Goal: Task Accomplishment & Management: Complete application form

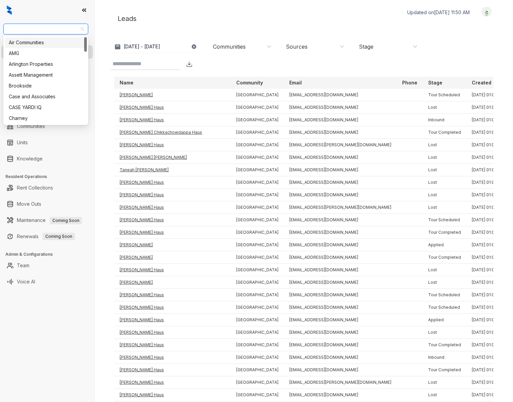
click at [36, 9] on div at bounding box center [47, 10] width 94 height 20
click at [30, 30] on span "Haus Group" at bounding box center [45, 29] width 77 height 10
type input "***"
click at [26, 44] on div "Case and Associates" at bounding box center [46, 42] width 74 height 7
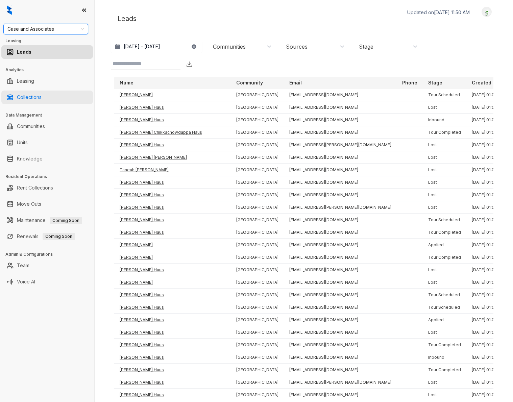
click at [41, 93] on link "Collections" at bounding box center [29, 98] width 25 height 14
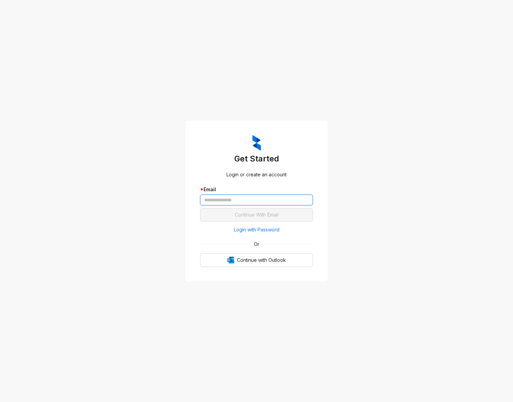
click at [209, 200] on input "text" at bounding box center [256, 200] width 113 height 11
type input "**********"
click at [200, 208] on button "Continue With Email" at bounding box center [256, 215] width 113 height 14
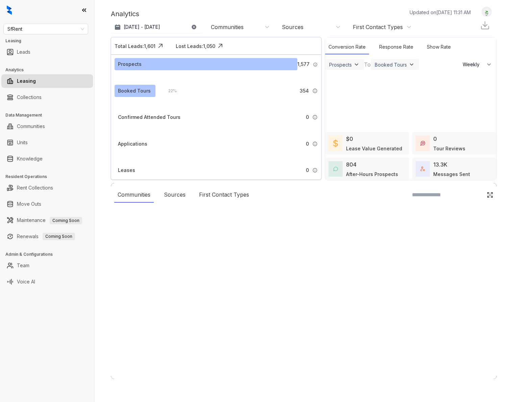
select select "******"
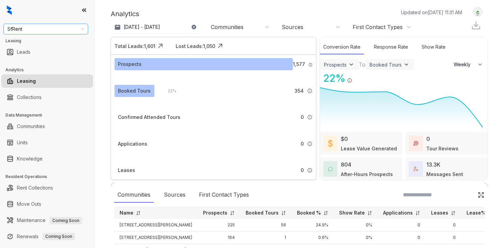
click at [39, 26] on span "SfRent" at bounding box center [45, 29] width 77 height 10
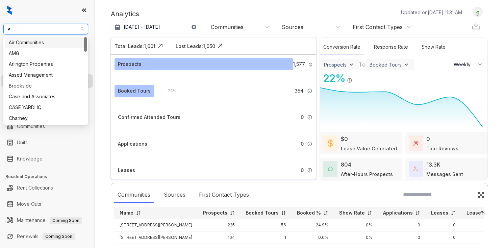
type input "**"
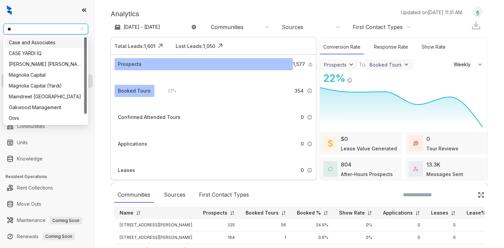
click at [31, 41] on div "Case and Associates" at bounding box center [46, 42] width 74 height 7
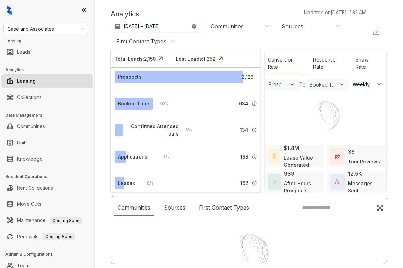
select select "******"
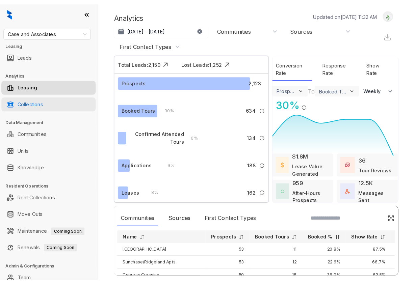
scroll to position [19, 0]
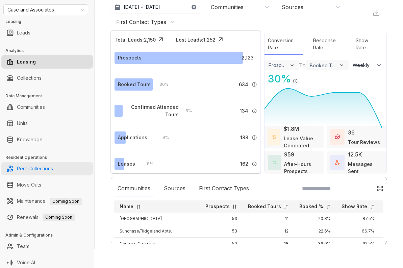
click at [29, 164] on link "Rent Collections" at bounding box center [35, 169] width 36 height 14
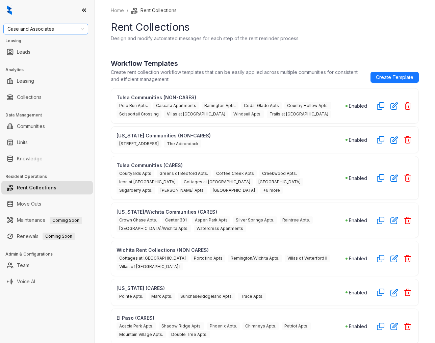
click at [51, 27] on span "Case and Associates" at bounding box center [45, 29] width 77 height 10
type input "***"
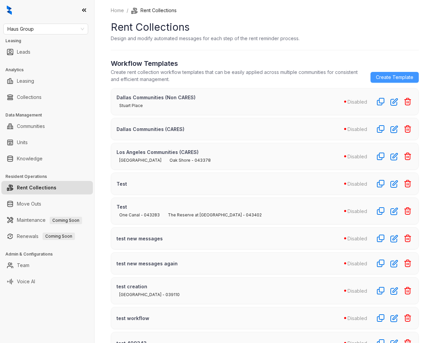
click at [378, 78] on span "Create Template" at bounding box center [394, 77] width 37 height 7
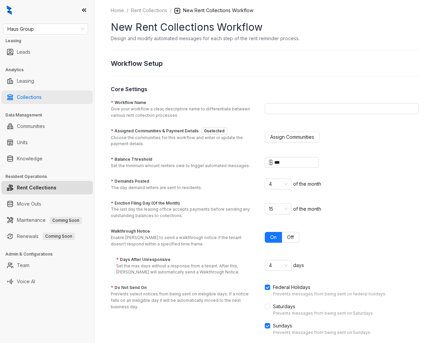
click at [37, 99] on link "Collections" at bounding box center [29, 98] width 25 height 14
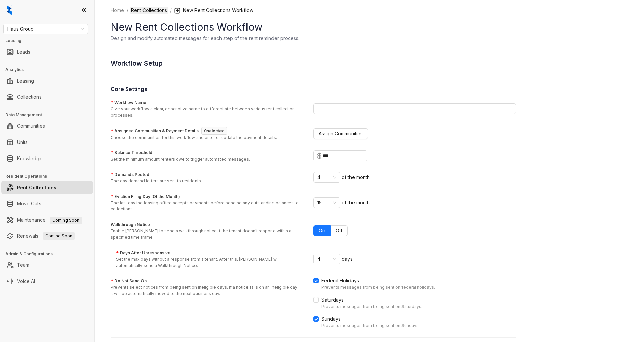
click at [152, 9] on link "Rent Collections" at bounding box center [149, 10] width 39 height 7
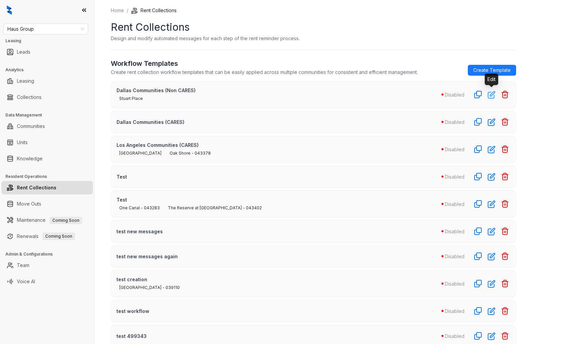
click at [435, 94] on icon "button" at bounding box center [491, 95] width 7 height 7
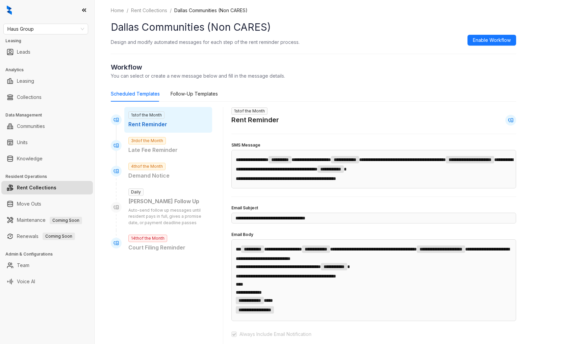
click at [55, 183] on link "Rent Collections" at bounding box center [37, 188] width 40 height 14
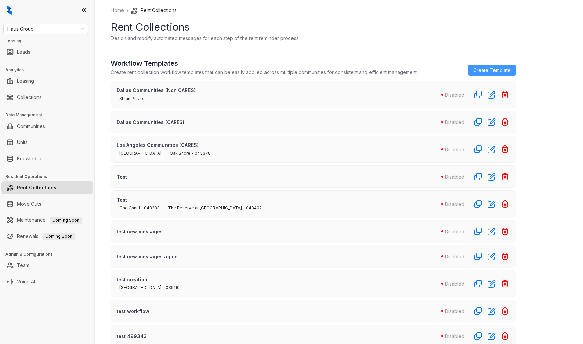
click at [435, 69] on span "Create Template" at bounding box center [491, 70] width 37 height 7
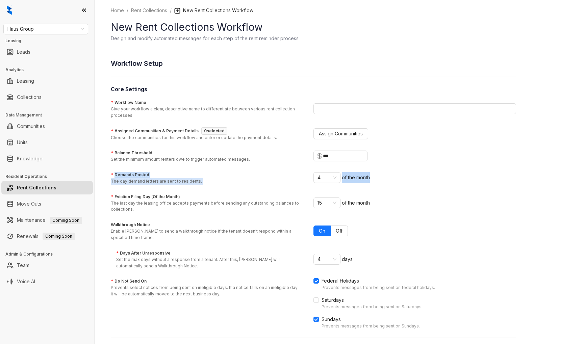
drag, startPoint x: 113, startPoint y: 175, endPoint x: 206, endPoint y: 185, distance: 92.7
click at [240, 185] on form "* Workflow Name Give your workflow a clear, descriptive name to differentiate b…" at bounding box center [313, 264] width 405 height 331
click at [181, 182] on p "The day demand letters are sent to residents." at bounding box center [156, 181] width 91 height 6
click at [317, 182] on input "* Demands Posted The day demand letters are sent to residents." at bounding box center [323, 178] width 13 height 10
click at [137, 177] on label "* Demands Posted" at bounding box center [130, 175] width 38 height 6
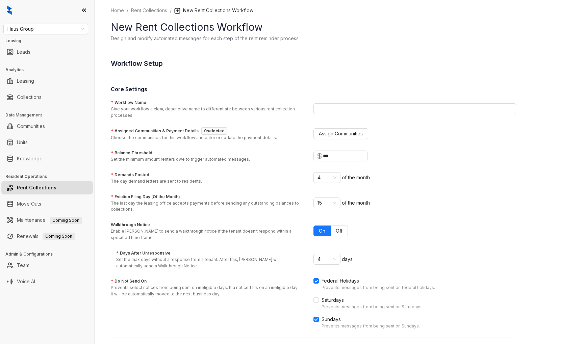
click at [317, 177] on input "* Demands Posted The day demand letters are sent to residents." at bounding box center [323, 178] width 13 height 10
click at [137, 177] on label "* Demands Posted" at bounding box center [130, 175] width 38 height 6
click at [317, 177] on input "* Demands Posted The day demand letters are sent to residents." at bounding box center [323, 178] width 13 height 10
click at [137, 177] on label "* Demands Posted" at bounding box center [130, 175] width 38 height 6
click at [317, 177] on input "* Demands Posted The day demand letters are sent to residents." at bounding box center [323, 178] width 13 height 10
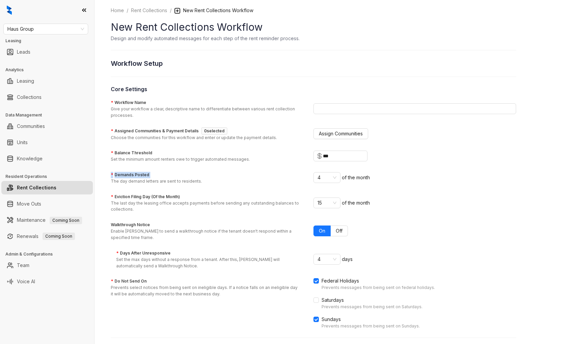
click at [132, 177] on div at bounding box center [132, 177] width 0 height 0
click at [139, 183] on p "The day demand letters are sent to residents." at bounding box center [156, 181] width 91 height 6
click at [317, 183] on input "* Demands Posted The day demand letters are sent to residents." at bounding box center [323, 178] width 13 height 10
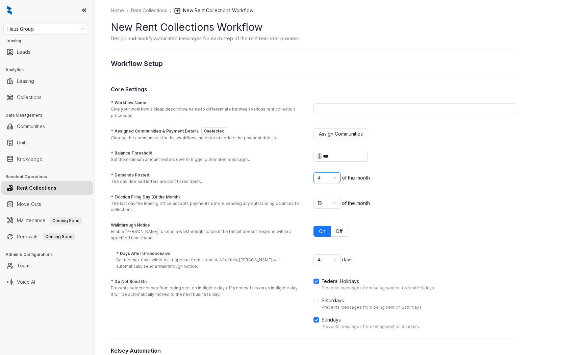
click at [41, 190] on link "Rent Collections" at bounding box center [37, 188] width 40 height 14
click at [46, 185] on link "Rent Collections" at bounding box center [37, 188] width 40 height 14
click at [147, 13] on link "Rent Collections" at bounding box center [149, 10] width 39 height 7
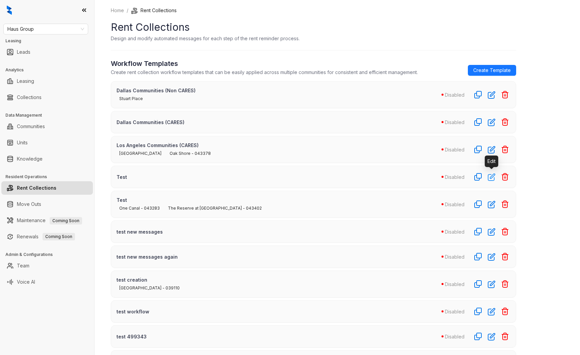
click at [435, 177] on icon "button" at bounding box center [491, 177] width 7 height 7
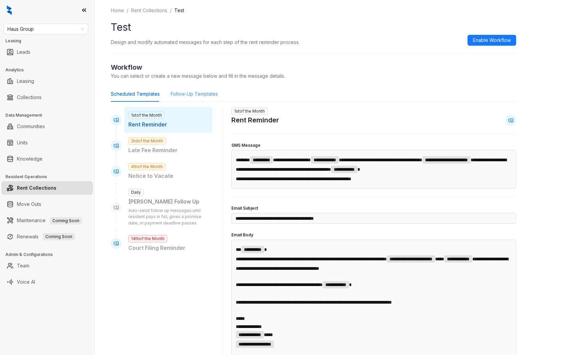
click at [181, 89] on div "Follow-Up Templates" at bounding box center [194, 94] width 47 height 16
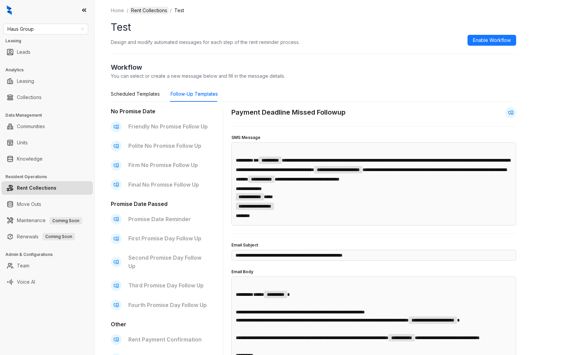
click at [150, 9] on link "Rent Collections" at bounding box center [149, 10] width 39 height 7
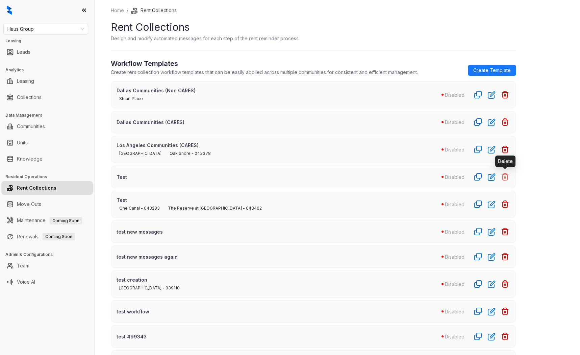
click at [435, 177] on icon "button" at bounding box center [505, 176] width 6 height 7
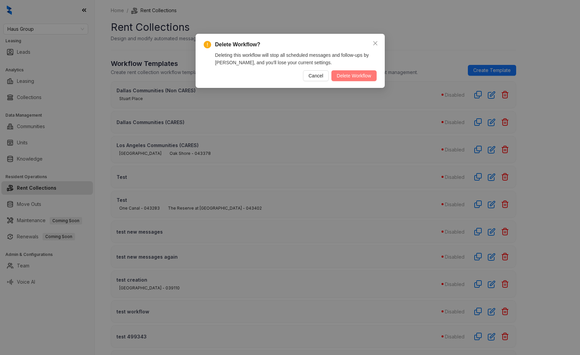
click at [348, 77] on span "Delete Workflow" at bounding box center [354, 75] width 34 height 7
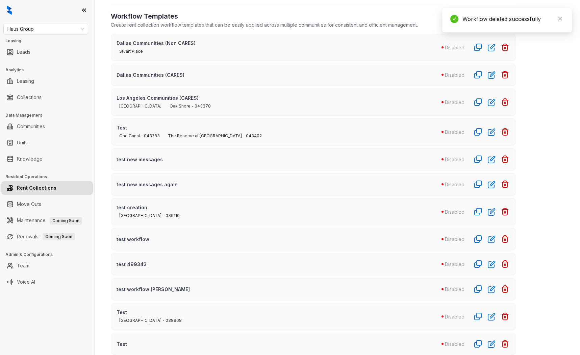
scroll to position [253, 0]
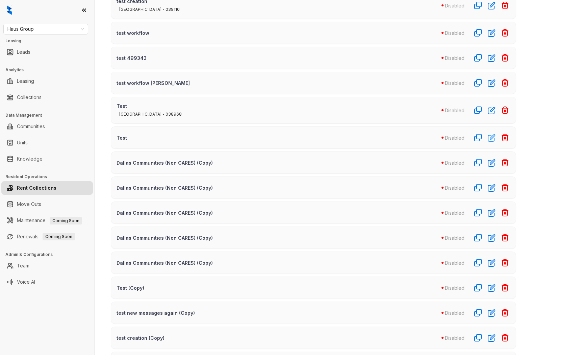
click at [435, 137] on icon "button" at bounding box center [492, 138] width 8 height 8
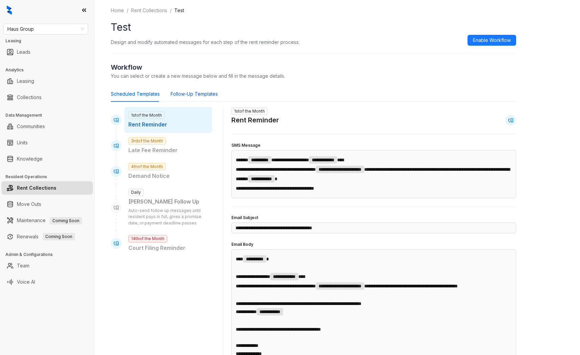
click at [191, 93] on div "Follow-Up Templates" at bounding box center [194, 93] width 47 height 7
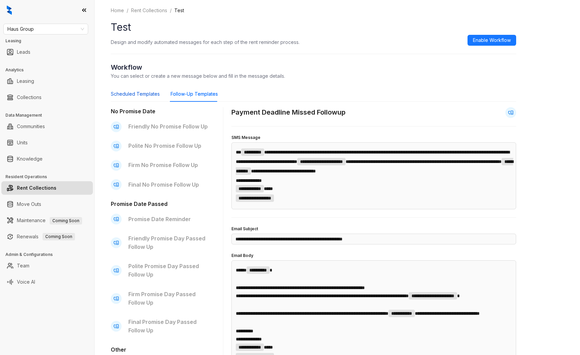
click at [123, 94] on div "Scheduled Templates" at bounding box center [135, 93] width 49 height 7
type input "**********"
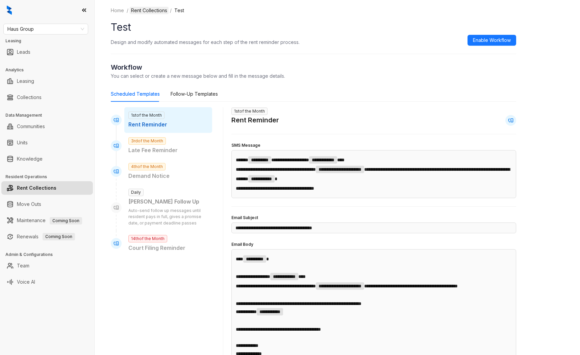
click at [155, 14] on link "Rent Collections" at bounding box center [149, 10] width 39 height 7
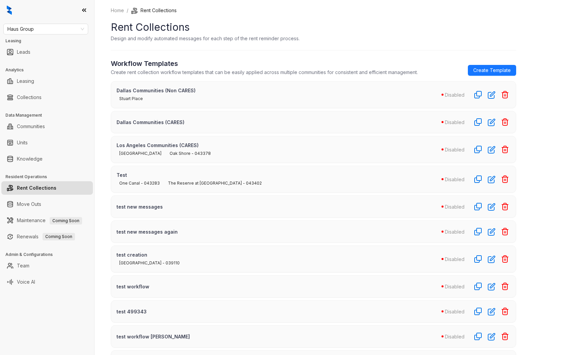
scroll to position [235, 0]
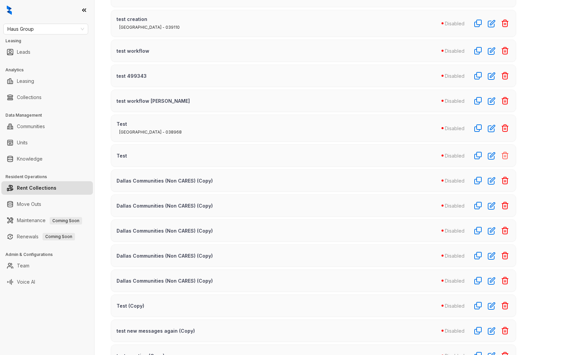
click at [435, 154] on icon "button" at bounding box center [505, 155] width 8 height 8
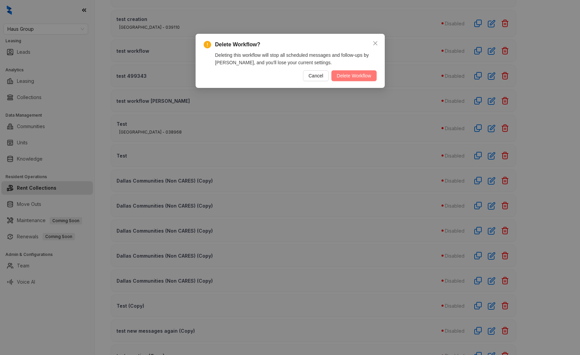
click at [349, 78] on span "Delete Workflow" at bounding box center [354, 75] width 34 height 7
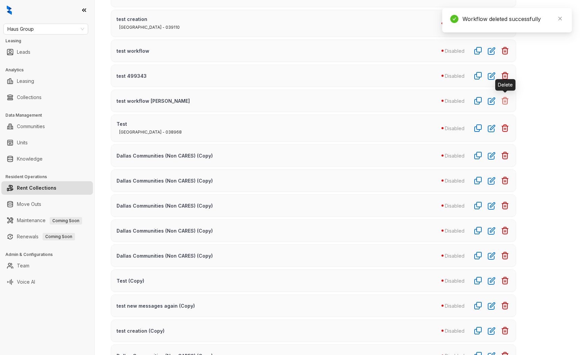
click at [435, 98] on icon "button" at bounding box center [505, 100] width 6 height 7
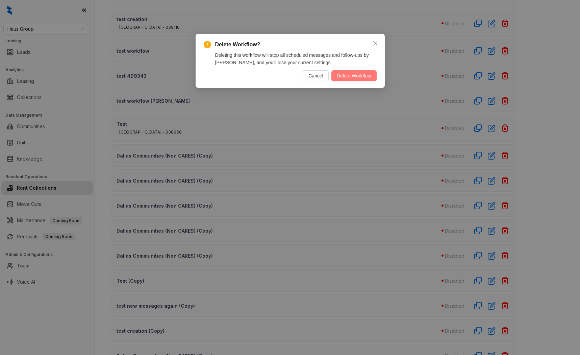
click at [360, 78] on span "Delete Workflow" at bounding box center [354, 75] width 34 height 7
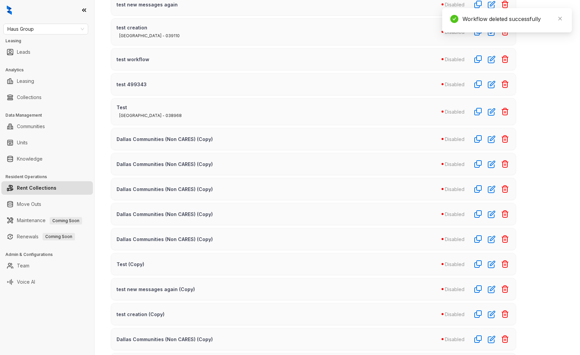
scroll to position [218, 0]
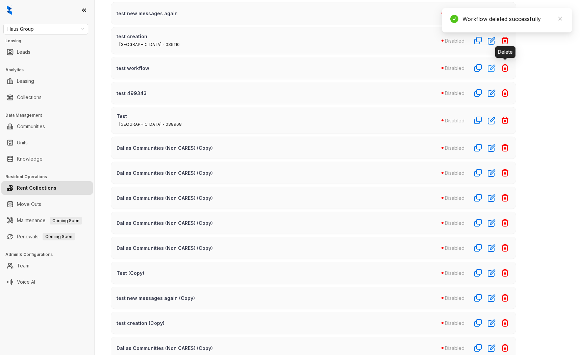
click at [435, 69] on icon "button" at bounding box center [491, 68] width 7 height 7
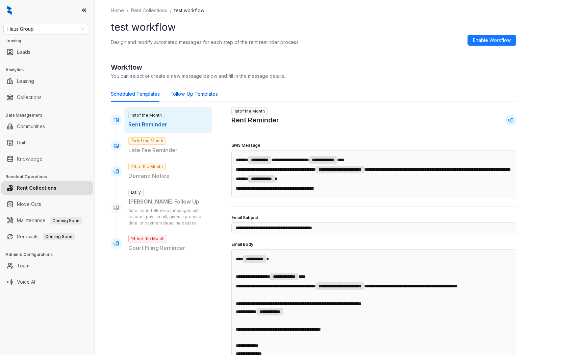
click at [190, 95] on div "Follow-Up Templates" at bounding box center [194, 93] width 47 height 7
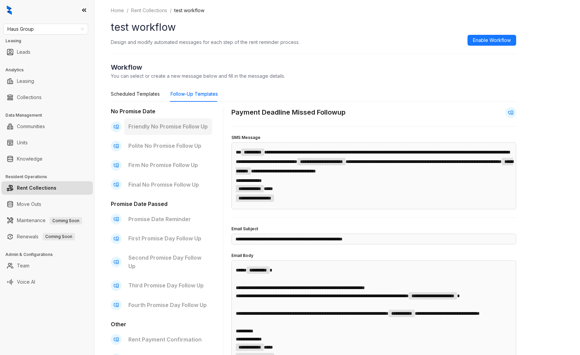
click at [144, 130] on p "Friendly No Promise Follow Up" at bounding box center [168, 126] width 80 height 8
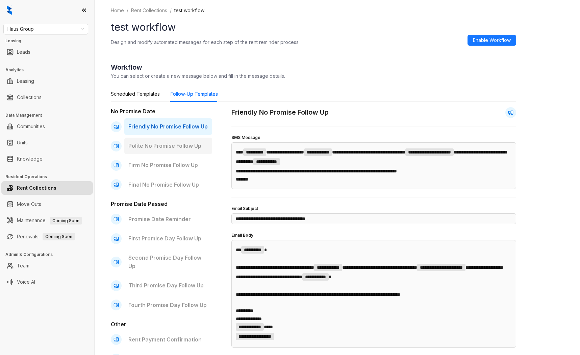
click at [151, 145] on p "Polite No Promise Follow Up" at bounding box center [168, 145] width 80 height 8
type input "**********"
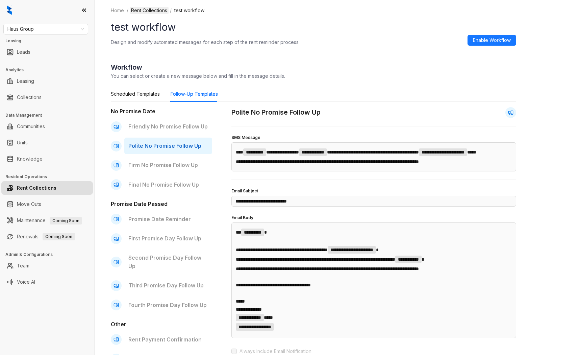
click at [157, 11] on link "Rent Collections" at bounding box center [149, 10] width 39 height 7
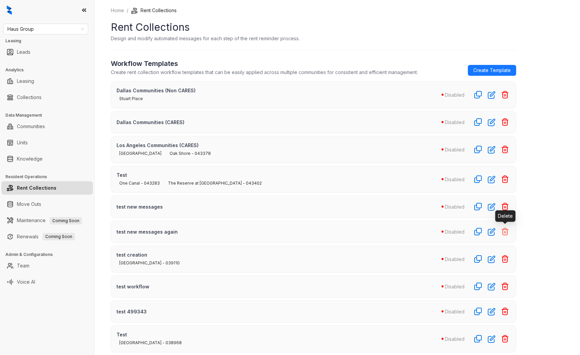
click at [435, 231] on icon "button" at bounding box center [505, 231] width 6 height 7
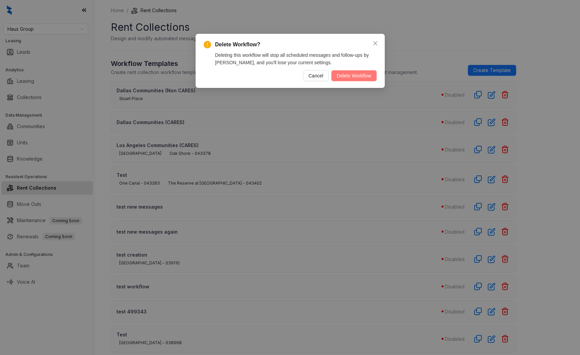
click at [357, 74] on span "Delete Workflow" at bounding box center [354, 75] width 34 height 7
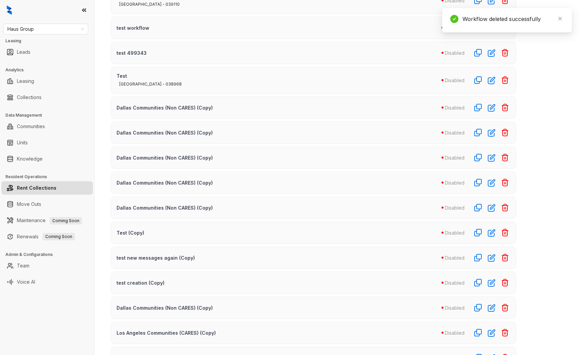
scroll to position [238, 0]
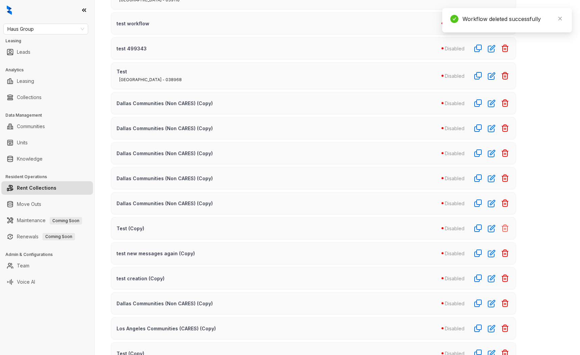
click at [435, 227] on icon "button" at bounding box center [505, 228] width 8 height 8
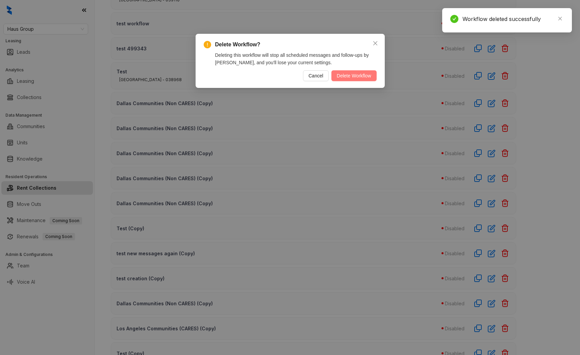
click at [359, 74] on span "Delete Workflow" at bounding box center [354, 75] width 34 height 7
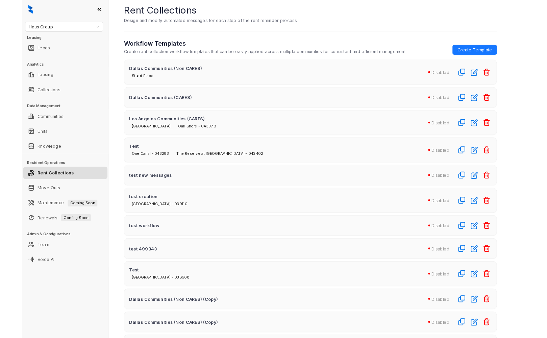
scroll to position [0, 0]
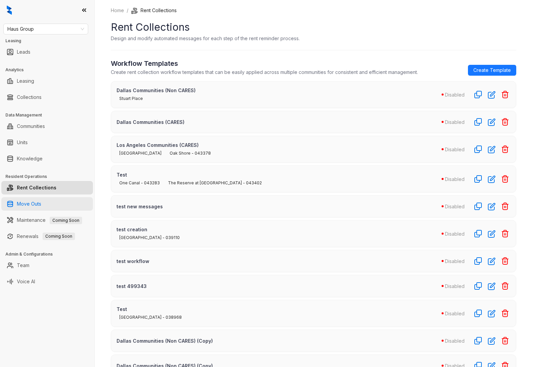
click at [31, 202] on link "Move Outs" at bounding box center [29, 204] width 24 height 14
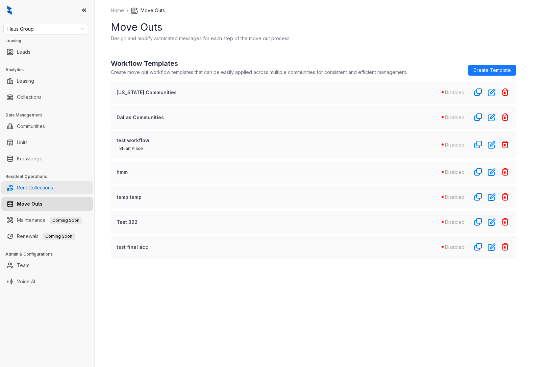
click at [46, 185] on link "Rent Collections" at bounding box center [35, 188] width 36 height 14
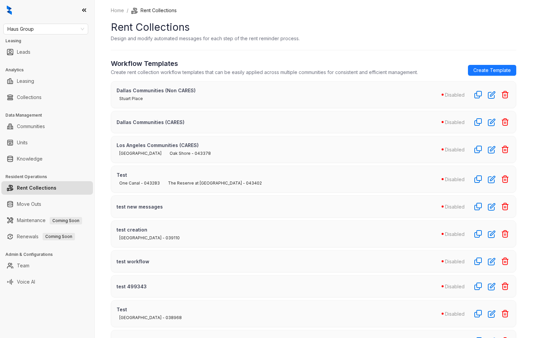
click at [135, 34] on h1 "Rent Collections" at bounding box center [313, 27] width 405 height 15
click at [435, 70] on span "Create Template" at bounding box center [491, 70] width 37 height 7
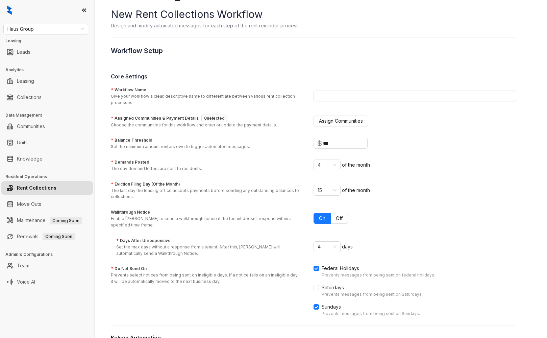
scroll to position [17, 0]
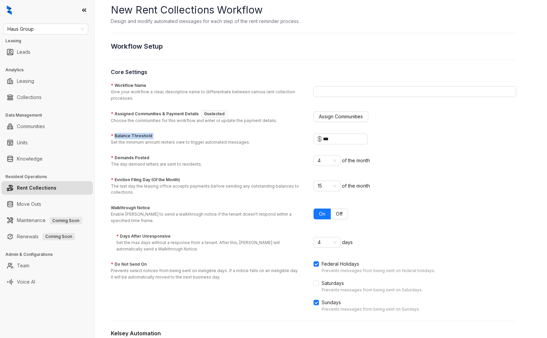
drag, startPoint x: 114, startPoint y: 136, endPoint x: 163, endPoint y: 135, distance: 49.3
click at [163, 135] on div "* Balance Threshold Set the minimum amount renters owe to trigger automated mes…" at bounding box center [184, 139] width 147 height 13
click at [140, 136] on label "* Balance Threshold" at bounding box center [132, 136] width 42 height 6
click at [323, 136] on input "***" at bounding box center [343, 138] width 41 height 7
click at [334, 110] on div "* Assigned Communities & Payment Details 0 selected Choose the communities for …" at bounding box center [313, 117] width 405 height 14
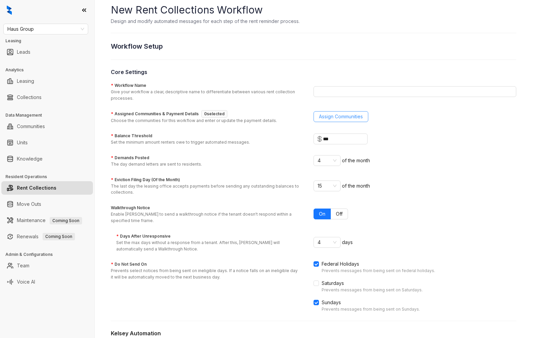
click at [336, 117] on span "Assign Communities" at bounding box center [341, 116] width 44 height 7
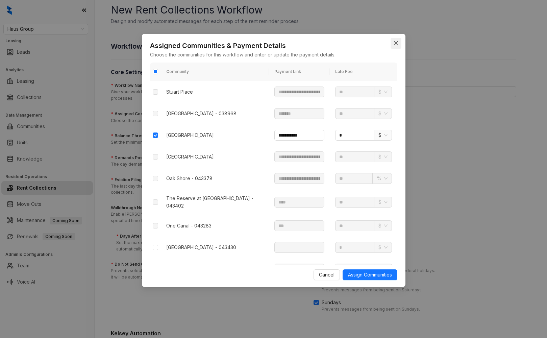
click at [394, 45] on icon "close" at bounding box center [395, 43] width 5 height 5
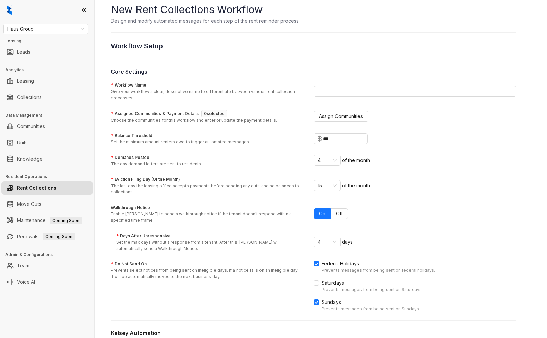
scroll to position [13, 0]
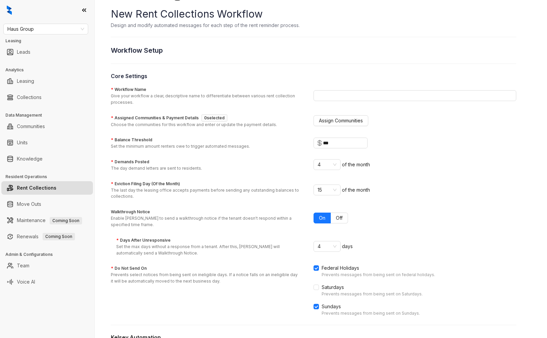
click at [141, 159] on label "* Demands Posted" at bounding box center [130, 162] width 38 height 6
click at [317, 159] on input "* Demands Posted The day demand letters are sent to residents." at bounding box center [323, 164] width 13 height 10
click at [138, 161] on label "* Demands Posted" at bounding box center [130, 162] width 38 height 6
click at [317, 161] on input "* Demands Posted The day demand letters are sent to residents." at bounding box center [323, 164] width 13 height 10
click at [138, 161] on label "* Demands Posted" at bounding box center [130, 162] width 38 height 6
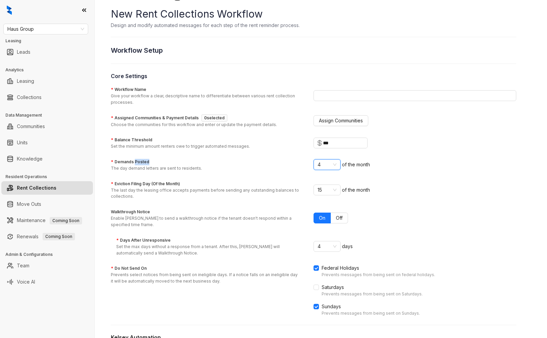
click at [317, 161] on input "* Demands Posted The day demand letters are sent to residents." at bounding box center [323, 164] width 13 height 10
click at [138, 161] on label "* Demands Posted" at bounding box center [130, 162] width 38 height 6
click at [317, 161] on input "* Demands Posted The day demand letters are sent to residents." at bounding box center [323, 164] width 13 height 10
click at [150, 161] on div "* Demands Posted The day demand letters are sent to residents." at bounding box center [160, 165] width 99 height 13
click at [317, 161] on input "* Demands Posted The day demand letters are sent to residents." at bounding box center [323, 164] width 13 height 10
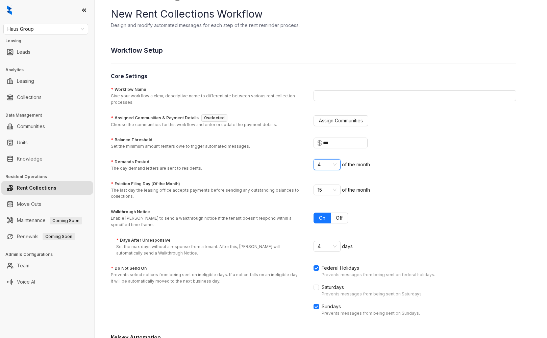
click at [138, 181] on label "* Eviction Filing Day (Of the Month)" at bounding box center [145, 184] width 69 height 6
click at [317, 185] on input "* Eviction Filing Day (Of the Month) The last day the leasing office accepts pa…" at bounding box center [323, 190] width 13 height 10
click at [138, 181] on label "* Eviction Filing Day (Of the Month)" at bounding box center [145, 184] width 69 height 6
click at [317, 185] on input "* Eviction Filing Day (Of the Month) The last day the leasing office accepts pa…" at bounding box center [323, 190] width 13 height 10
click at [138, 181] on label "* Eviction Filing Day (Of the Month)" at bounding box center [145, 184] width 69 height 6
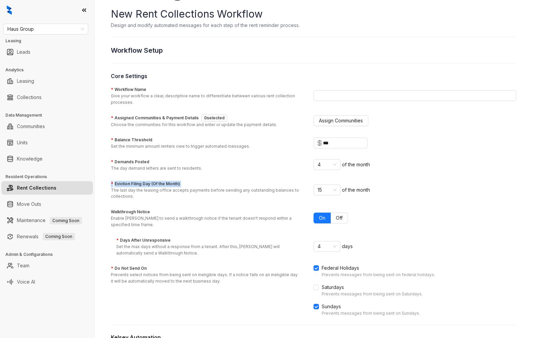
click at [317, 185] on input "* Eviction Filing Day (Of the Month) The last day the leasing office accepts pa…" at bounding box center [323, 190] width 13 height 10
click at [187, 185] on div "* Eviction Filing Day (Of the Month) The last day the leasing office accepts pa…" at bounding box center [212, 190] width 203 height 19
click at [317, 185] on input "* Eviction Filing Day (Of the Month) The last day the leasing office accepts pa…" at bounding box center [323, 190] width 13 height 10
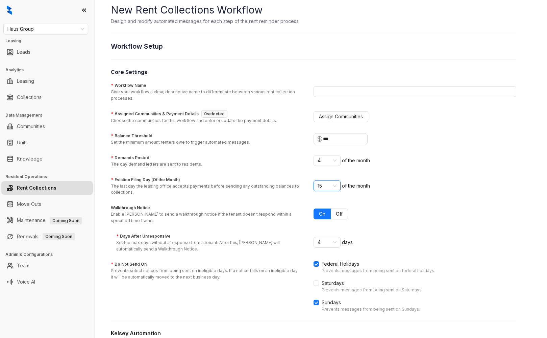
click at [127, 206] on label "Walkthrough Notice" at bounding box center [130, 208] width 39 height 6
click at [329, 240] on span "4" at bounding box center [326, 242] width 19 height 10
click at [295, 225] on form "* Workflow Name Give your workflow a clear, descriptive name to differentiate b…" at bounding box center [313, 246] width 405 height 331
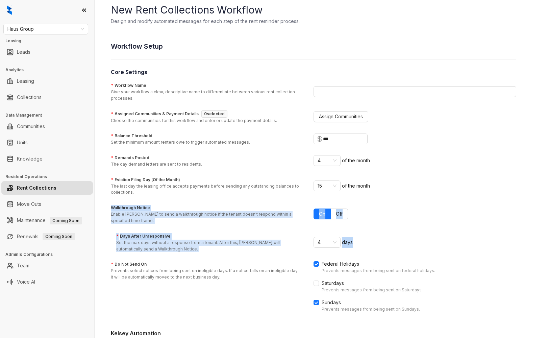
drag, startPoint x: 110, startPoint y: 206, endPoint x: 368, endPoint y: 244, distance: 260.5
click at [368, 244] on div "Home / Rent Collections / New Rent Collections Workflow New Rent Collections Wo…" at bounding box center [321, 169] width 452 height 338
click at [368, 244] on div "4 days" at bounding box center [414, 242] width 203 height 11
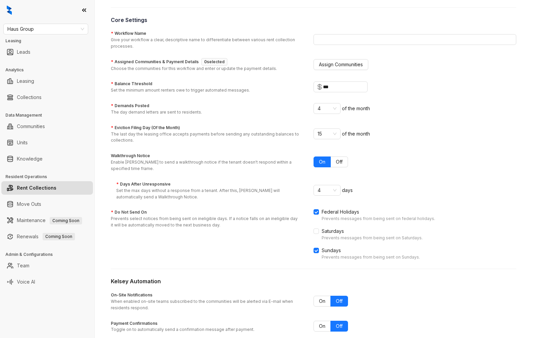
scroll to position [74, 0]
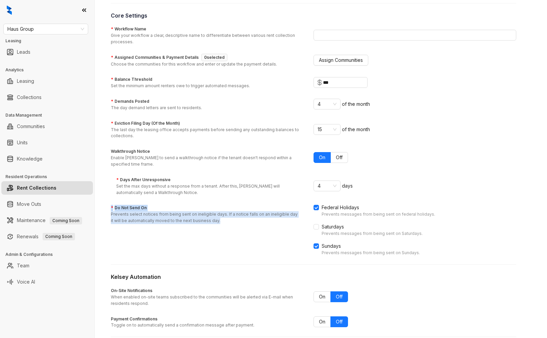
drag, startPoint x: 110, startPoint y: 206, endPoint x: 220, endPoint y: 224, distance: 110.8
click at [220, 224] on div "Home / Rent Collections / New Rent Collections Workflow New Rent Collections Wo…" at bounding box center [321, 169] width 452 height 338
click at [240, 225] on div "* Do Not Send On Prevents select notices from being sent on ineligible days. If…" at bounding box center [313, 230] width 405 height 52
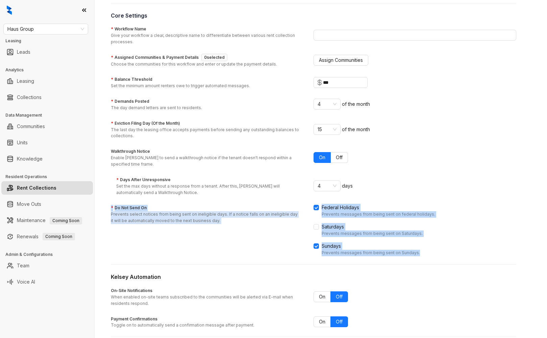
drag, startPoint x: 109, startPoint y: 204, endPoint x: 406, endPoint y: 257, distance: 301.2
click at [406, 257] on div "Home / Rent Collections / New Rent Collections Workflow New Rent Collections Wo…" at bounding box center [321, 169] width 452 height 338
click at [367, 256] on form "* Workflow Name Give your workflow a clear, descriptive name to differentiate b…" at bounding box center [313, 190] width 405 height 331
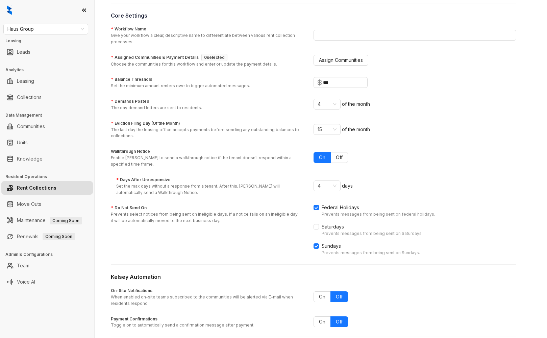
click at [230, 250] on div "* Do Not Send On Prevents select notices from being sent on ineligible days. If…" at bounding box center [313, 230] width 405 height 52
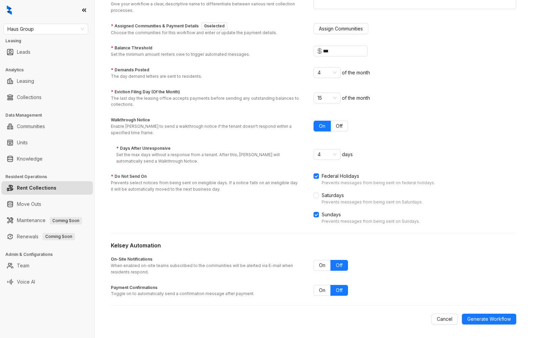
scroll to position [0, 0]
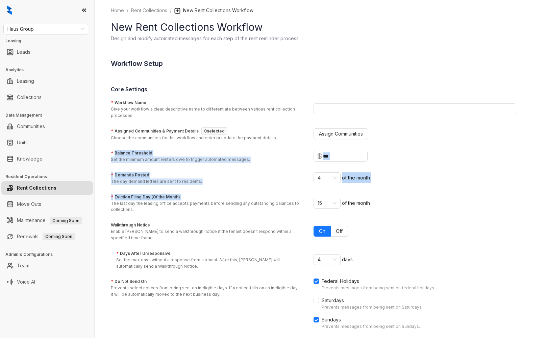
drag, startPoint x: 112, startPoint y: 151, endPoint x: 200, endPoint y: 197, distance: 99.7
click at [200, 197] on form "* Workflow Name Give your workflow a clear, descriptive name to differentiate b…" at bounding box center [313, 264] width 405 height 331
click at [193, 197] on div "* Eviction Filing Day (Of the Month) The last day the leasing office accepts pa…" at bounding box center [212, 203] width 203 height 19
click at [317, 198] on input "* Eviction Filing Day (Of the Month) The last day the leasing office accepts pa…" at bounding box center [323, 203] width 13 height 10
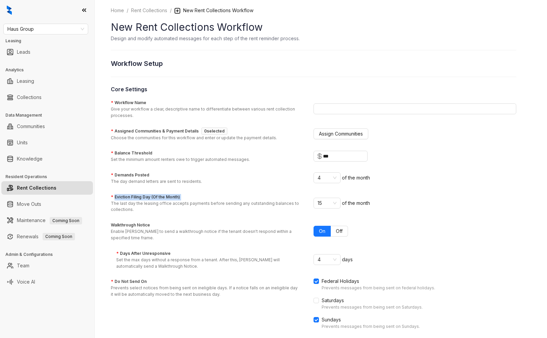
drag, startPoint x: 183, startPoint y: 198, endPoint x: 112, endPoint y: 193, distance: 71.1
click at [112, 194] on div "* Eviction Filing Day (Of the Month) The last day the leasing office accepts pa…" at bounding box center [212, 203] width 203 height 19
click at [192, 193] on div "* Eviction Filing Day (Of the Month) The last day the leasing office accepts pa…" at bounding box center [212, 203] width 203 height 20
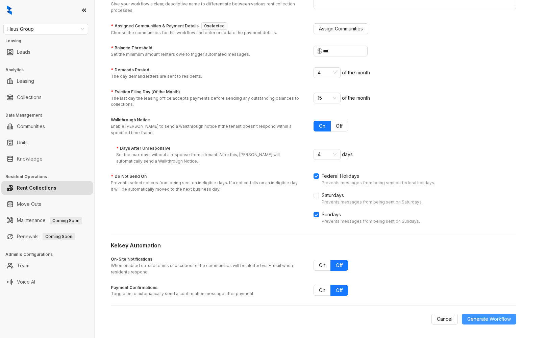
click at [435, 317] on span "Generate Workflow" at bounding box center [489, 318] width 44 height 7
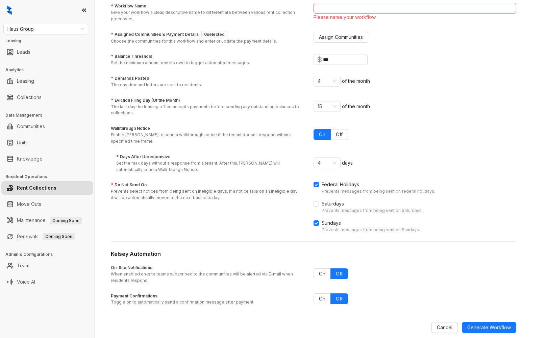
scroll to position [92, 0]
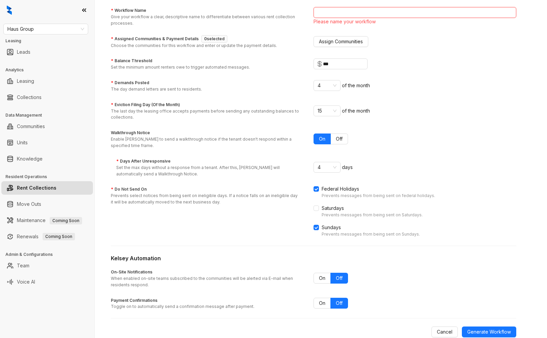
click at [349, 17] on input "* Workflow Name Give your workflow a clear, descriptive name to differentiate b…" at bounding box center [414, 12] width 203 height 11
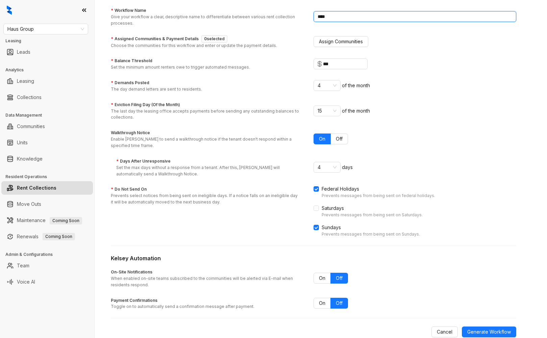
type input "****"
click at [435, 326] on button "Generate Workflow" at bounding box center [489, 331] width 54 height 11
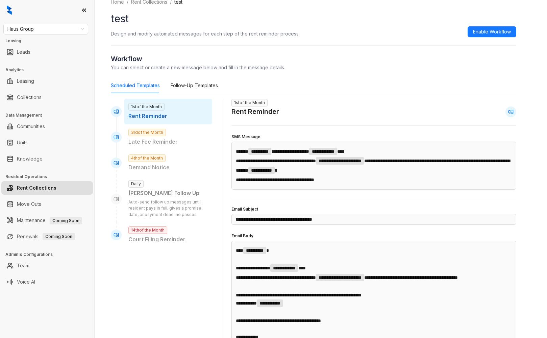
scroll to position [13, 0]
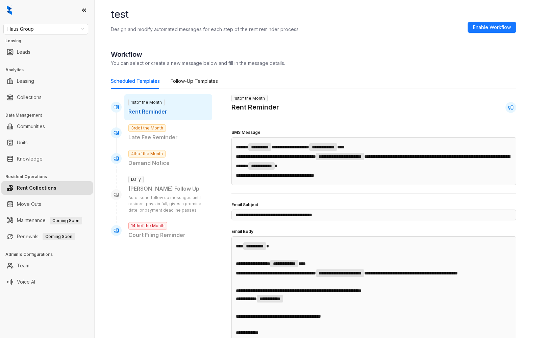
click at [161, 110] on p "Rent Reminder" at bounding box center [168, 111] width 80 height 8
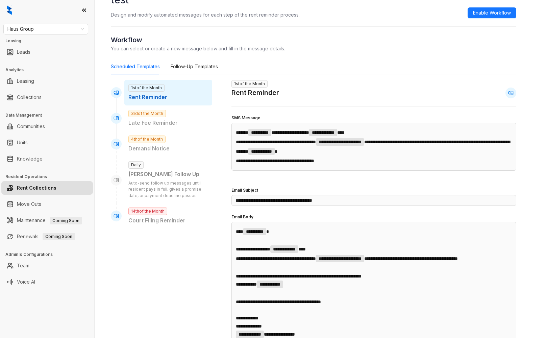
scroll to position [169, 0]
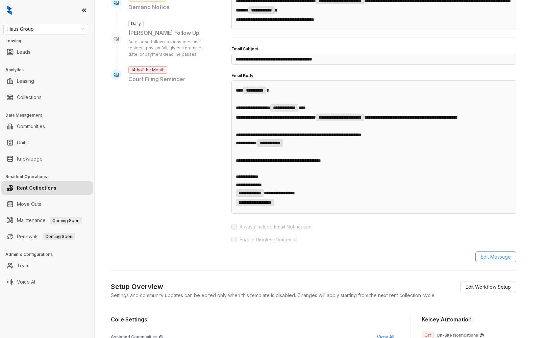
click at [435, 260] on span "Edit Message" at bounding box center [496, 256] width 30 height 7
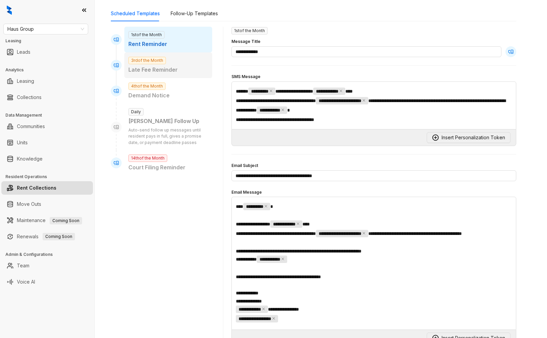
scroll to position [76, 0]
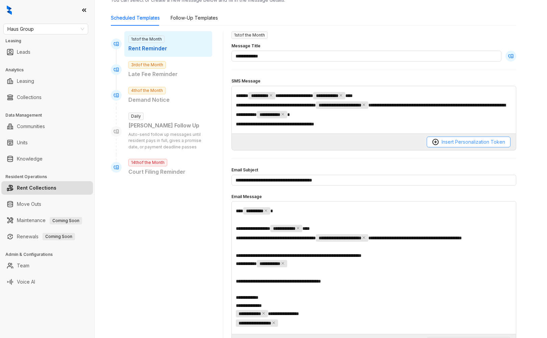
click at [435, 145] on span "Insert Personalization Token" at bounding box center [472, 141] width 63 height 7
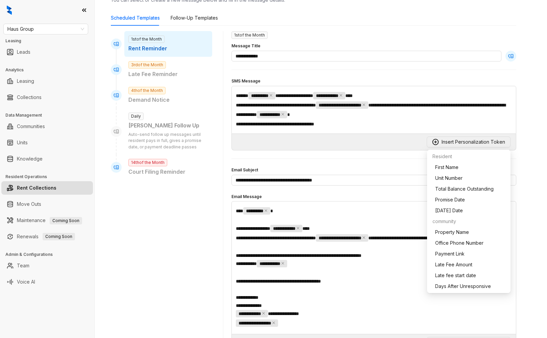
click at [357, 204] on div "**********" at bounding box center [373, 267] width 285 height 133
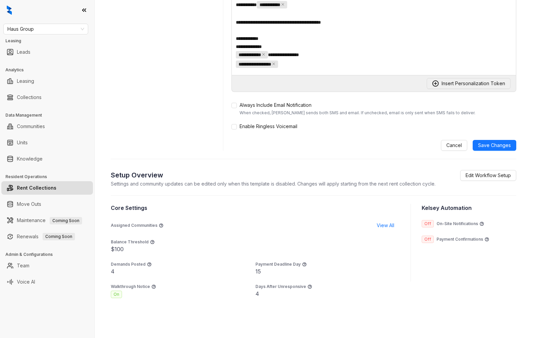
scroll to position [394, 0]
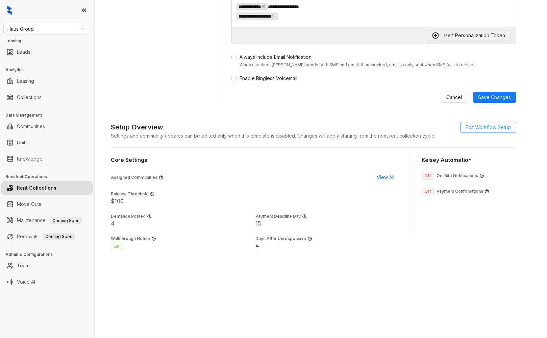
click at [435, 127] on span "Edit Workflow Setup" at bounding box center [487, 127] width 45 height 7
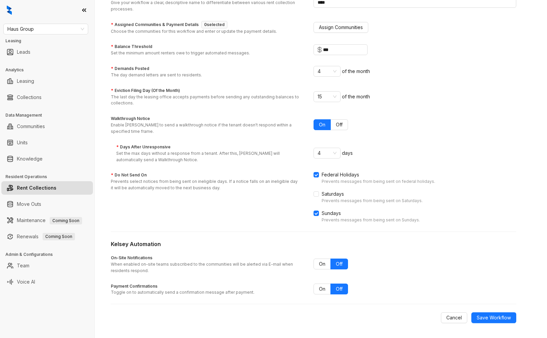
scroll to position [70, 0]
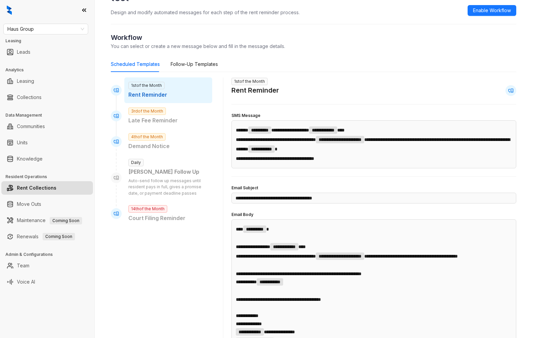
scroll to position [196, 0]
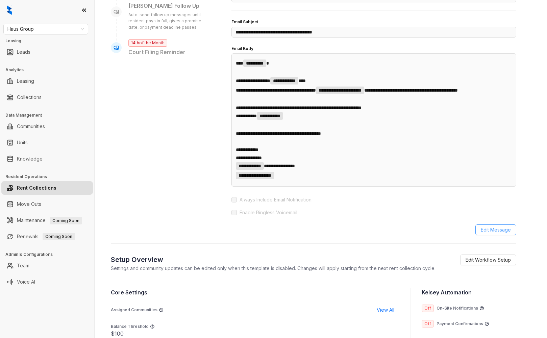
click at [435, 233] on span "Edit Message" at bounding box center [496, 229] width 30 height 7
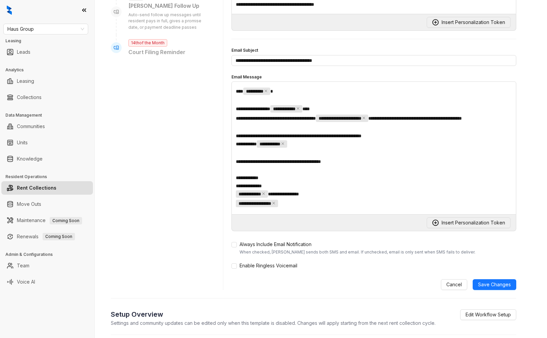
click at [321, 164] on span "**********" at bounding box center [278, 161] width 85 height 5
click at [380, 165] on p "**********" at bounding box center [374, 161] width 276 height 8
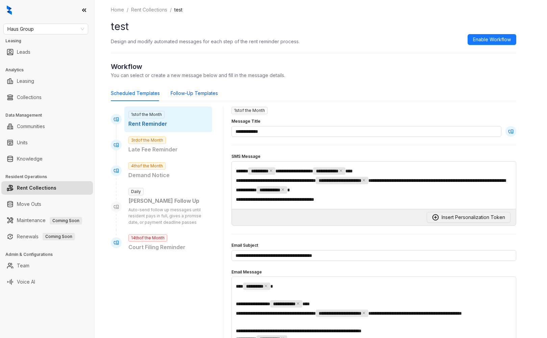
click at [184, 93] on div "Follow-Up Templates" at bounding box center [194, 92] width 47 height 7
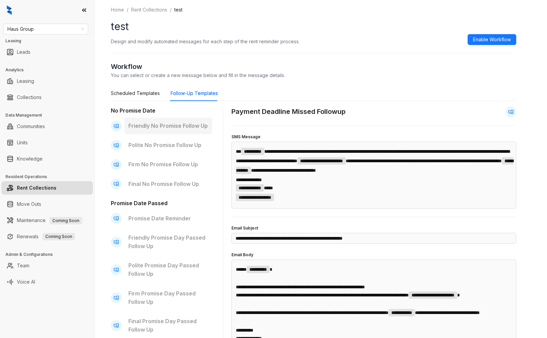
click at [154, 126] on p "Friendly No Promise Follow Up" at bounding box center [168, 126] width 80 height 8
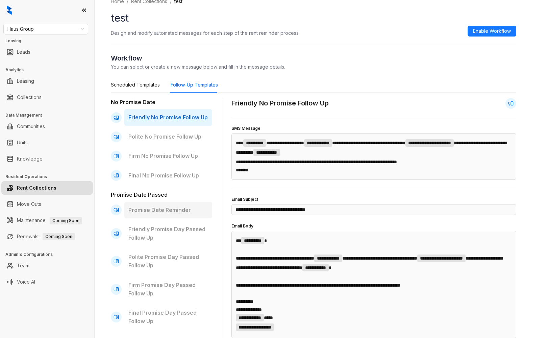
scroll to position [14, 0]
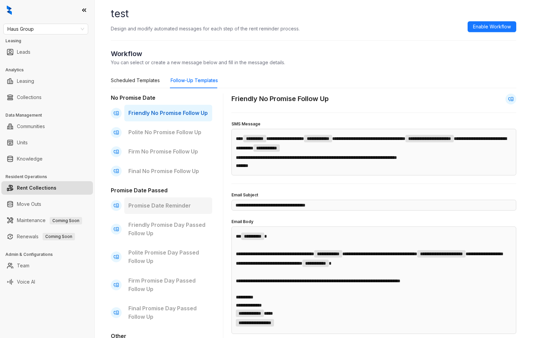
click at [162, 199] on div "Promise Date Reminder" at bounding box center [168, 205] width 88 height 17
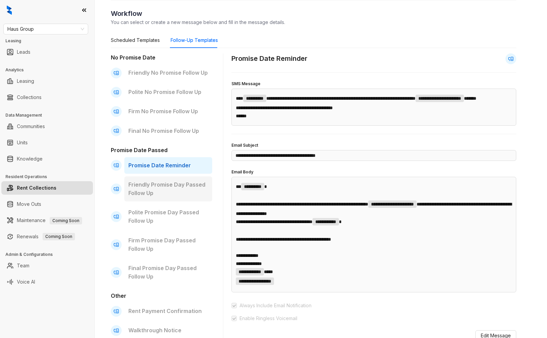
scroll to position [49, 0]
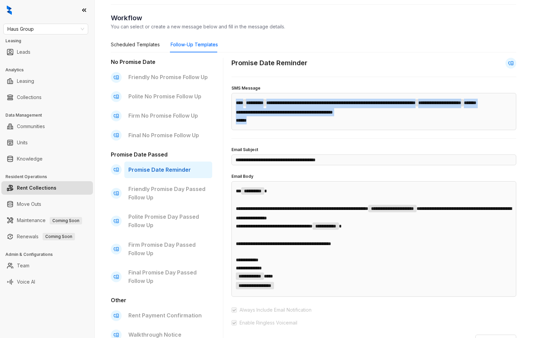
drag, startPoint x: 236, startPoint y: 101, endPoint x: 304, endPoint y: 129, distance: 74.2
click at [310, 124] on div "**********" at bounding box center [374, 112] width 276 height 26
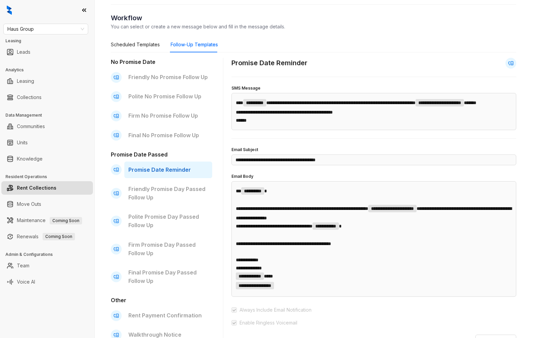
click at [302, 124] on p "****** ﻿" at bounding box center [374, 120] width 276 height 8
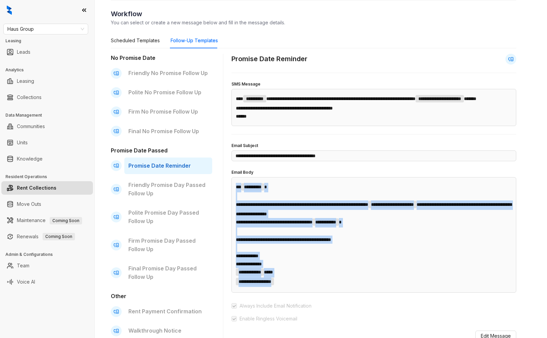
drag, startPoint x: 232, startPoint y: 196, endPoint x: 332, endPoint y: 294, distance: 140.4
click at [332, 292] on div "**********" at bounding box center [373, 234] width 285 height 115
click at [274, 285] on span "**********" at bounding box center [255, 281] width 38 height 7
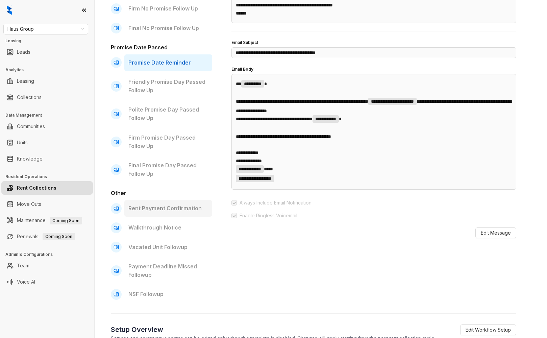
scroll to position [160, 0]
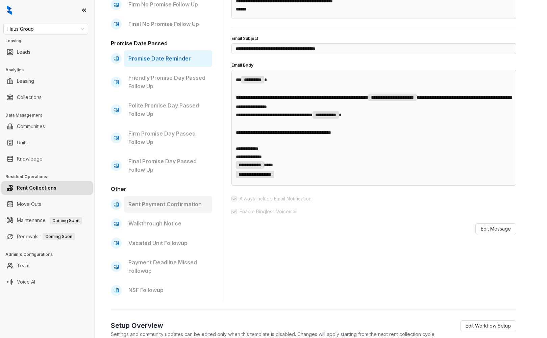
click at [151, 204] on p "Rent Payment Confirmation" at bounding box center [168, 204] width 80 height 8
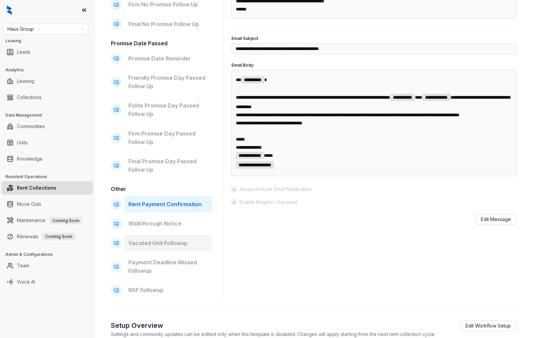
click at [146, 239] on p "Vacated Unit Followup" at bounding box center [168, 243] width 80 height 8
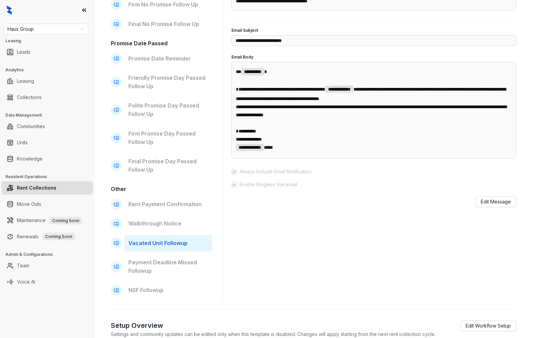
scroll to position [186, 0]
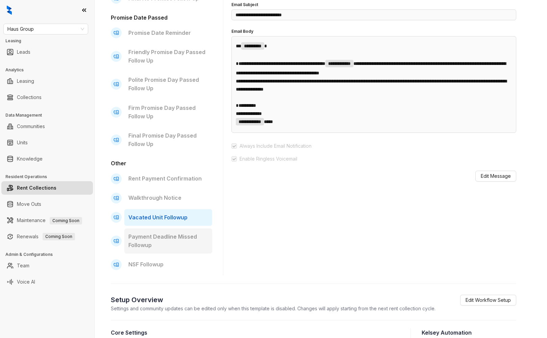
click at [161, 240] on p "Payment Deadline Missed Followup" at bounding box center [168, 240] width 80 height 17
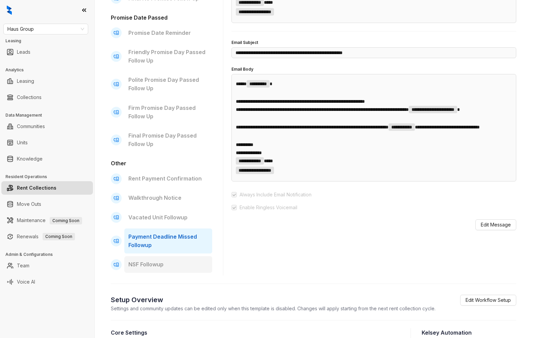
click at [149, 264] on p "NSF Followup" at bounding box center [168, 264] width 80 height 8
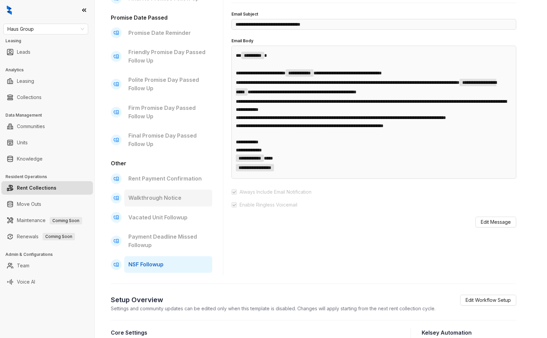
click at [164, 206] on div "No Promise Date Friendly No Promise Follow Up Polite No Promise Follow Up Firm …" at bounding box center [161, 98] width 101 height 354
click at [140, 194] on p "Walkthrough Notice" at bounding box center [168, 198] width 80 height 8
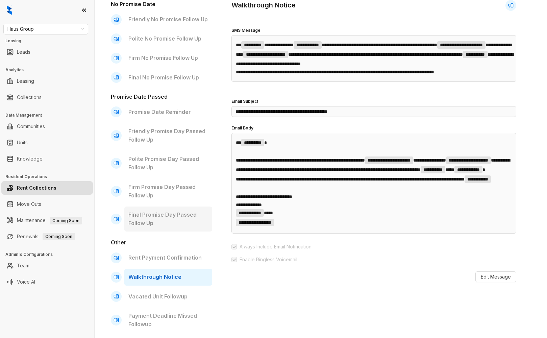
scroll to position [156, 0]
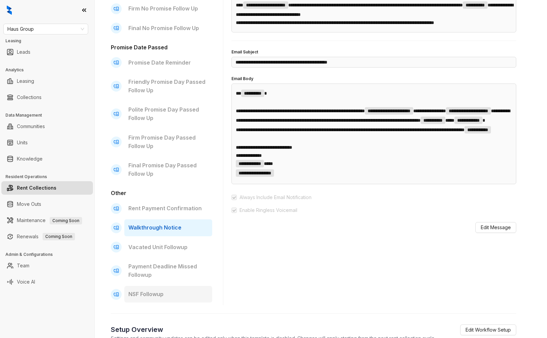
click at [155, 296] on p "NSF Followup" at bounding box center [168, 294] width 80 height 8
type input "**********"
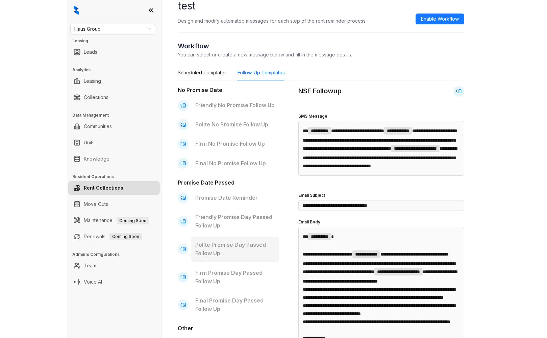
scroll to position [30, 0]
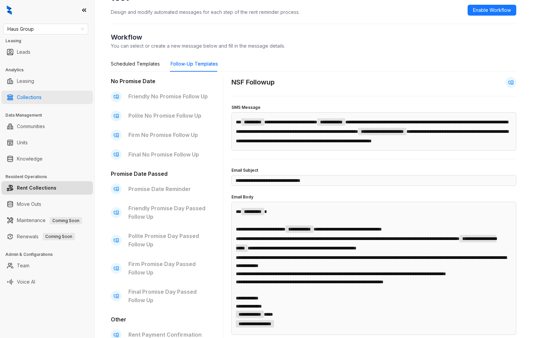
click at [42, 96] on link "Collections" at bounding box center [29, 98] width 25 height 14
click at [14, 28] on span "Haus Group" at bounding box center [45, 29] width 77 height 10
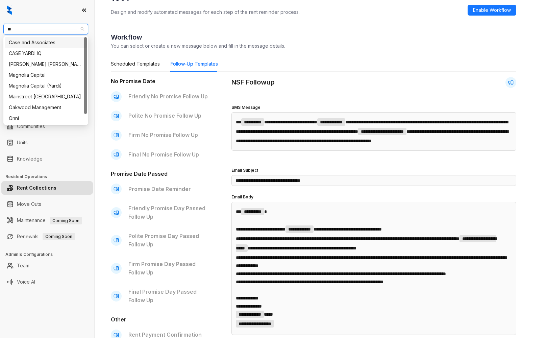
type input "***"
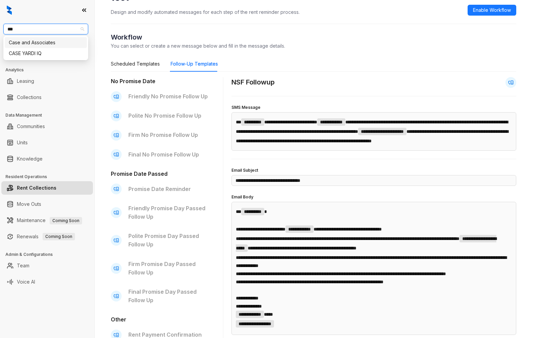
click at [25, 40] on div "Case and Associates" at bounding box center [46, 42] width 74 height 7
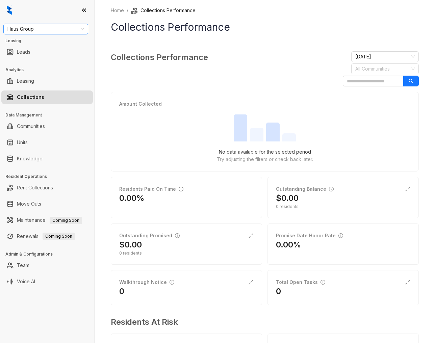
click at [39, 28] on span "Haus Group" at bounding box center [45, 29] width 77 height 10
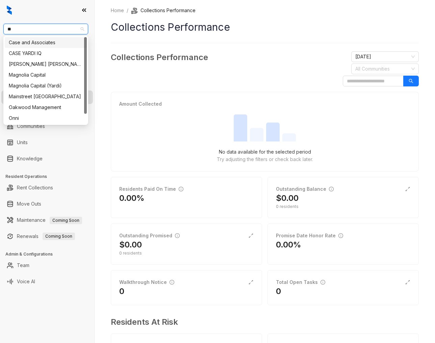
type input "**"
click at [50, 18] on div at bounding box center [47, 10] width 94 height 20
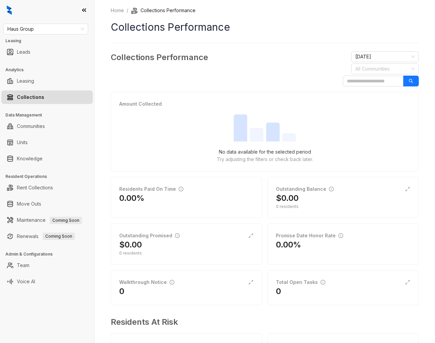
scroll to position [82, 0]
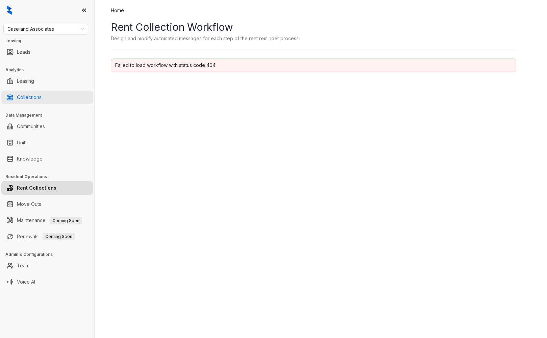
click at [28, 103] on link "Collections" at bounding box center [29, 98] width 25 height 14
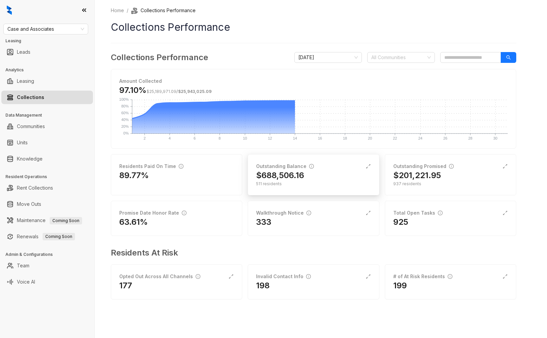
click at [317, 167] on div "Outstanding Balance" at bounding box center [313, 165] width 114 height 7
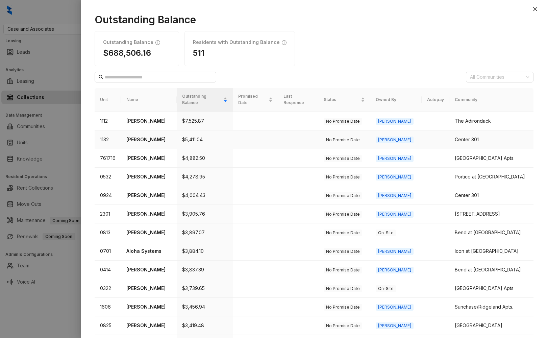
click at [152, 136] on p "Armani Monty" at bounding box center [148, 139] width 45 height 7
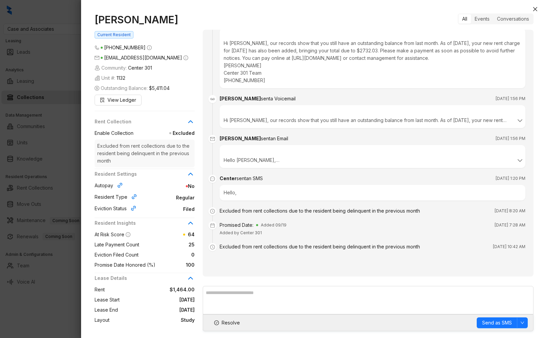
scroll to position [2562, 0]
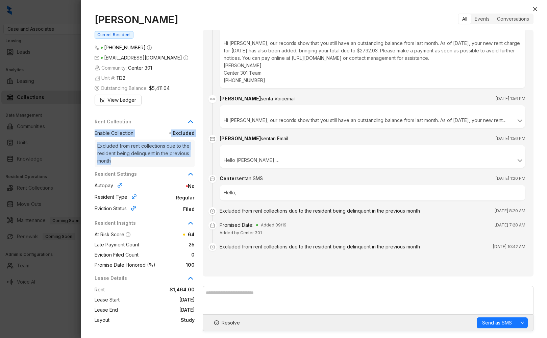
drag, startPoint x: 95, startPoint y: 133, endPoint x: 159, endPoint y: 159, distance: 69.5
click at [159, 159] on div "Enable Collection Excluded Excluded from rent collections due to the resident b…" at bounding box center [145, 148] width 100 height 38
click at [149, 160] on span "Excluded from rent collections due to the resident being delinquent in the prev…" at bounding box center [145, 153] width 100 height 28
drag, startPoint x: 97, startPoint y: 145, endPoint x: 188, endPoint y: 163, distance: 93.0
click at [190, 163] on span "Excluded from rent collections due to the resident being delinquent in the prev…" at bounding box center [145, 153] width 100 height 28
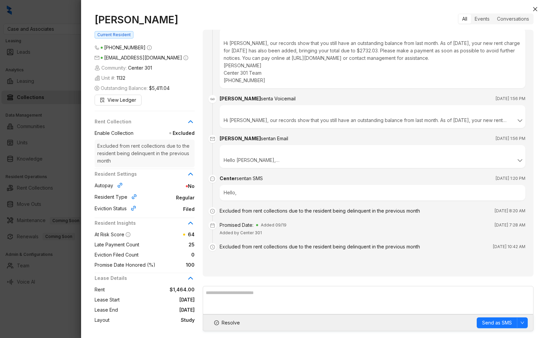
click at [141, 161] on span "Excluded from rent collections due to the resident being delinquent in the prev…" at bounding box center [145, 153] width 100 height 28
click at [244, 295] on textarea at bounding box center [368, 300] width 331 height 28
click at [31, 222] on div at bounding box center [273, 169] width 547 height 338
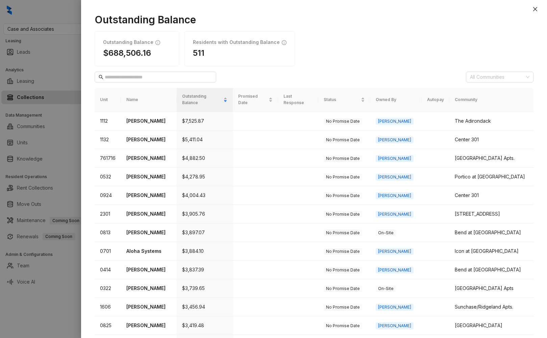
click at [137, 50] on h1 "$688,506.16" at bounding box center [137, 53] width 68 height 10
click at [57, 137] on div at bounding box center [273, 169] width 547 height 338
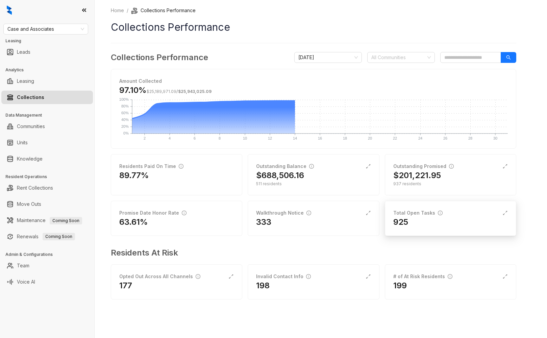
click at [406, 216] on div "Total Open Tasks" at bounding box center [417, 212] width 49 height 7
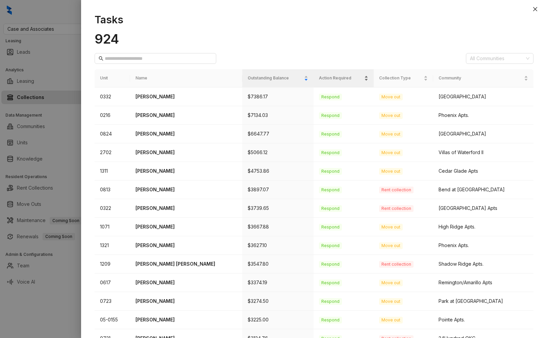
click at [326, 78] on span "Action Required" at bounding box center [341, 78] width 44 height 6
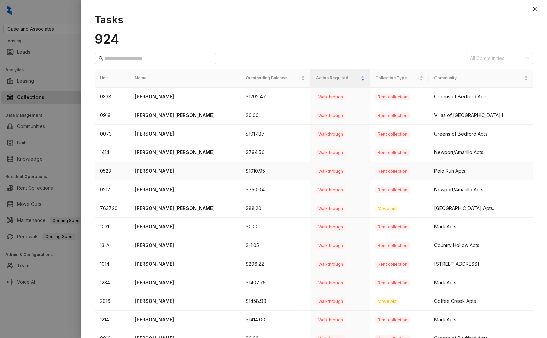
click at [154, 170] on p "Heather Recasner" at bounding box center [185, 170] width 100 height 7
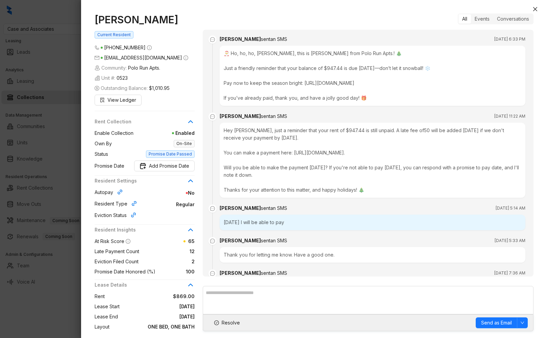
scroll to position [5525, 0]
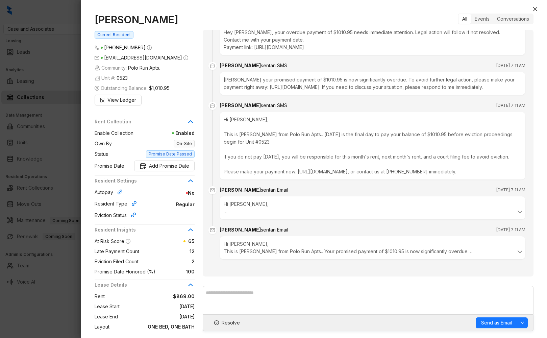
click at [11, 162] on div at bounding box center [273, 169] width 547 height 338
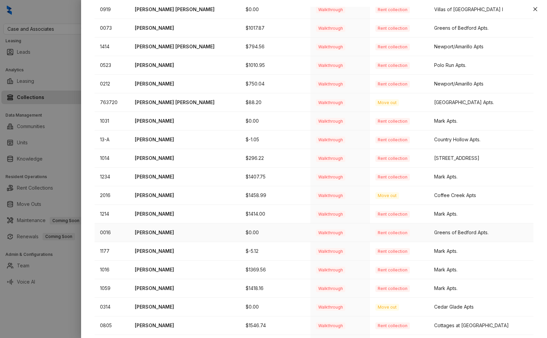
scroll to position [144, 0]
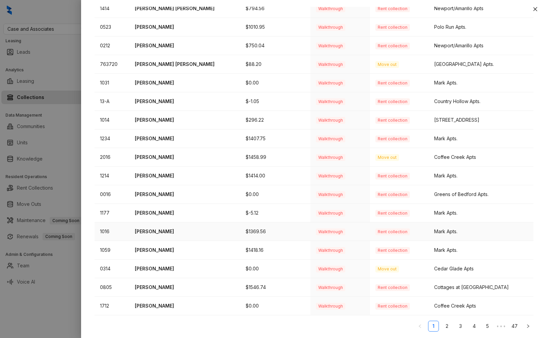
click at [159, 230] on p "Bernadette Winn-Stewart" at bounding box center [185, 231] width 100 height 7
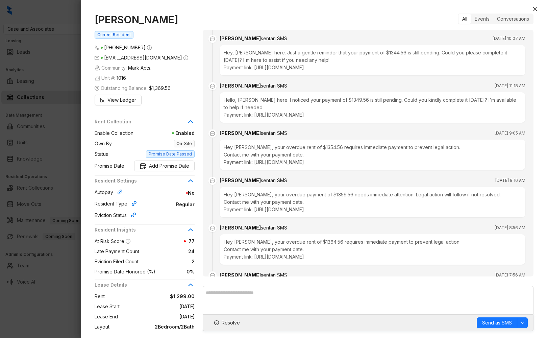
scroll to position [3807, 0]
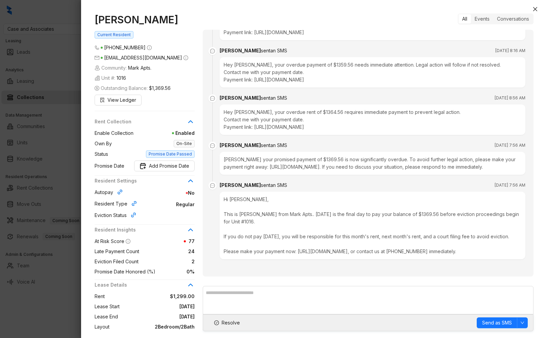
click at [41, 133] on div at bounding box center [273, 169] width 547 height 338
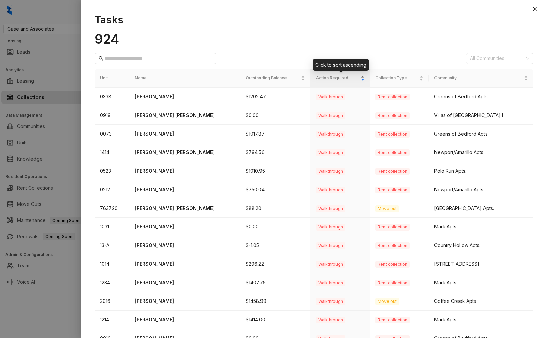
click at [340, 75] on span "Action Required" at bounding box center [337, 78] width 43 height 6
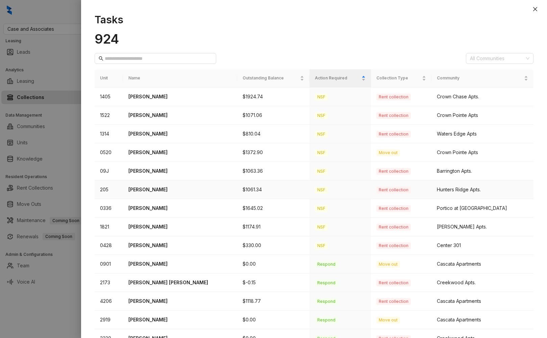
click at [121, 182] on td "205" at bounding box center [109, 189] width 28 height 19
click at [139, 187] on p "Nicole Rayanne Murden" at bounding box center [179, 189] width 103 height 7
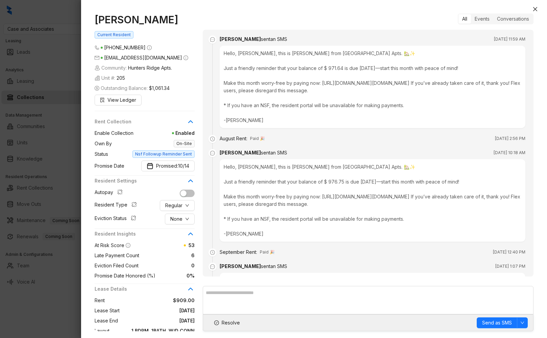
scroll to position [520, 0]
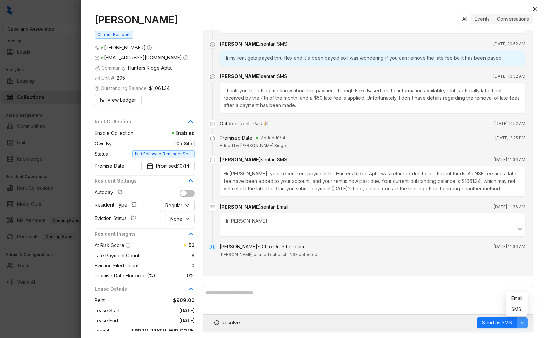
click at [523, 323] on icon "down" at bounding box center [522, 322] width 4 height 4
click at [482, 18] on div "Events" at bounding box center [482, 18] width 22 height 9
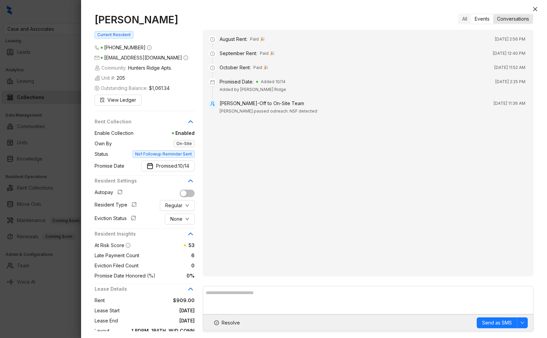
click at [509, 20] on div "Conversations" at bounding box center [513, 18] width 40 height 9
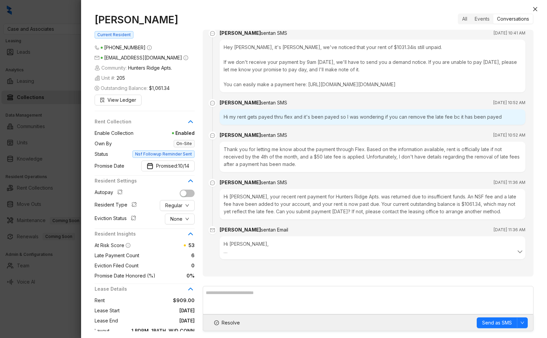
click at [33, 183] on div at bounding box center [273, 169] width 547 height 338
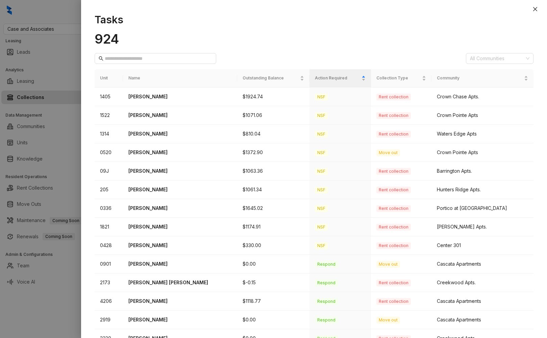
click at [33, 214] on div at bounding box center [273, 169] width 547 height 338
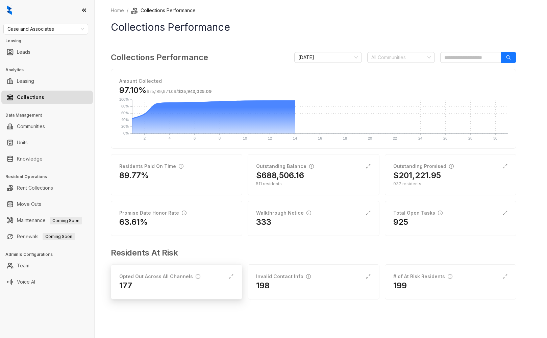
click at [167, 282] on div "177" at bounding box center [176, 285] width 114 height 11
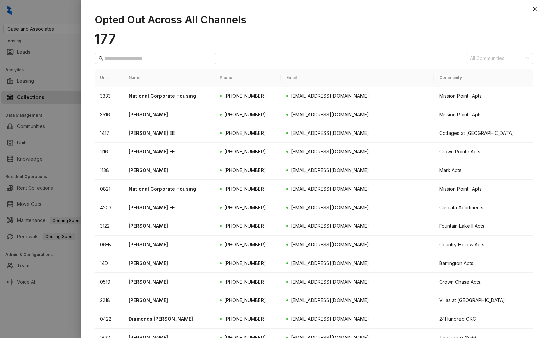
click at [39, 311] on div at bounding box center [273, 169] width 547 height 338
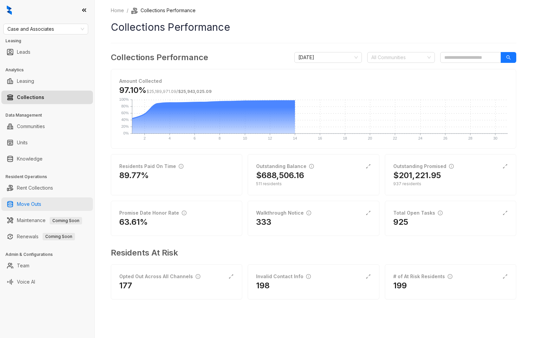
click at [40, 203] on link "Move Outs" at bounding box center [29, 204] width 24 height 14
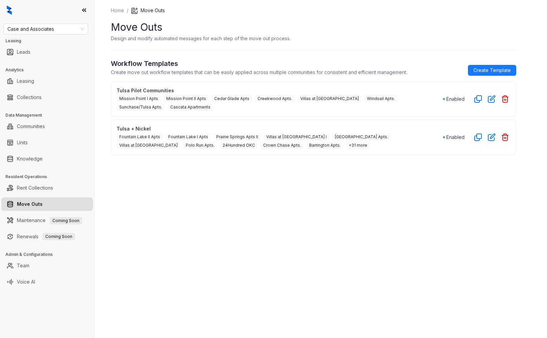
click at [188, 210] on div "Home / Move Outs Move Outs Design and modify automated messages for each step o…" at bounding box center [321, 169] width 452 height 338
click at [487, 66] on link "Create Template" at bounding box center [492, 70] width 48 height 11
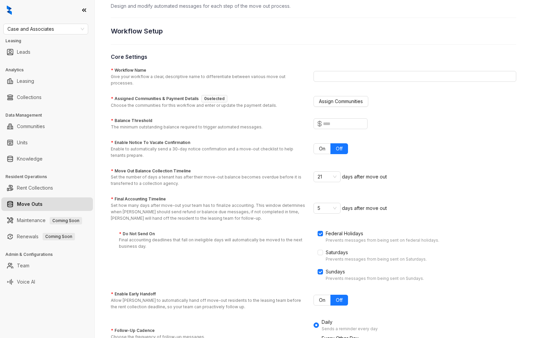
scroll to position [37, 0]
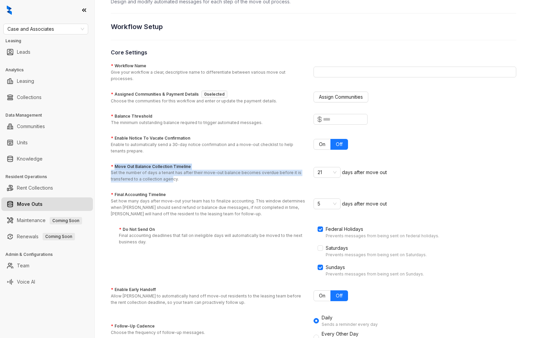
drag, startPoint x: 114, startPoint y: 159, endPoint x: 171, endPoint y: 175, distance: 59.1
click at [171, 175] on div "* Move Out Balance Collection Timeline Set the number of days a tenant has afte…" at bounding box center [212, 172] width 203 height 19
click at [133, 163] on label "* Move Out Balance Collection Timeline" at bounding box center [151, 166] width 80 height 6
click at [317, 167] on input "* Move Out Balance Collection Timeline Set the number of days a tenant has afte…" at bounding box center [323, 172] width 13 height 10
drag, startPoint x: 106, startPoint y: 156, endPoint x: 201, endPoint y: 159, distance: 94.9
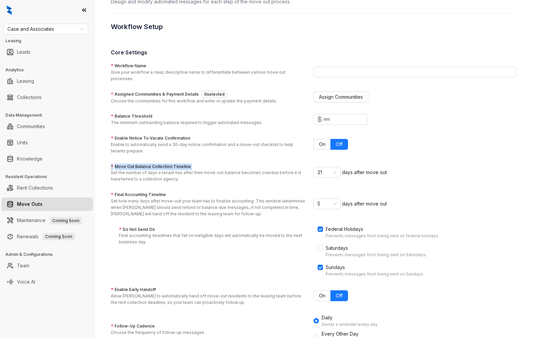
click at [201, 159] on div "Home / Move Outs / New Move Outs Workflow New Move Outs Workflow Design and mod…" at bounding box center [321, 169] width 452 height 338
click at [164, 170] on p "Set the number of days a tenant has after their move-out balance becomes overdu…" at bounding box center [208, 176] width 195 height 13
click at [317, 170] on input "* Move Out Balance Collection Timeline Set the number of days a tenant has afte…" at bounding box center [323, 172] width 13 height 10
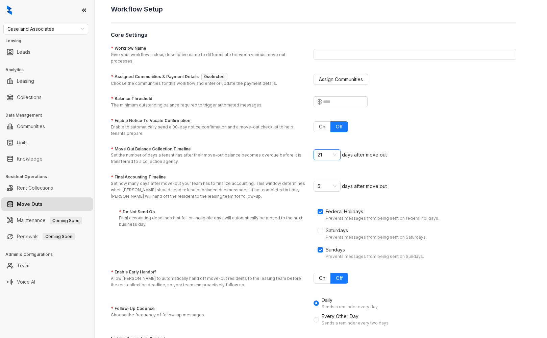
scroll to position [59, 0]
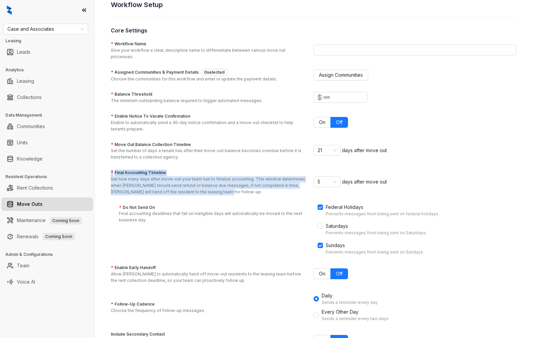
drag, startPoint x: 111, startPoint y: 164, endPoint x: 209, endPoint y: 184, distance: 99.9
click at [209, 184] on div "* Final Accounting Timeline Set how many days after move-out your team has to f…" at bounding box center [212, 182] width 203 height 25
click at [209, 185] on p "Set how many days after move-out your team has to finalize accounting. This win…" at bounding box center [208, 185] width 195 height 19
click at [317, 185] on input "* Final Accounting Timeline Set how many days after move-out your team has to f…" at bounding box center [323, 182] width 13 height 10
drag, startPoint x: 114, startPoint y: 166, endPoint x: 215, endPoint y: 186, distance: 103.3
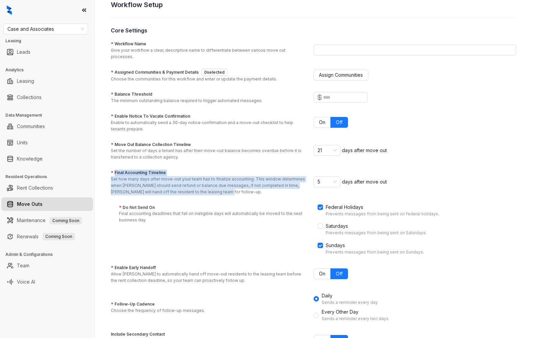
click at [215, 186] on div "* Final Accounting Timeline Set how many days after move-out your team has to f…" at bounding box center [212, 182] width 203 height 25
drag, startPoint x: 153, startPoint y: 184, endPoint x: 124, endPoint y: 171, distance: 32.5
click at [153, 184] on p "Set how many days after move-out your team has to finalize accounting. This win…" at bounding box center [208, 185] width 195 height 19
click at [317, 184] on input "* Final Accounting Timeline Set how many days after move-out your team has to f…" at bounding box center [323, 182] width 13 height 10
drag, startPoint x: 114, startPoint y: 165, endPoint x: 199, endPoint y: 186, distance: 87.6
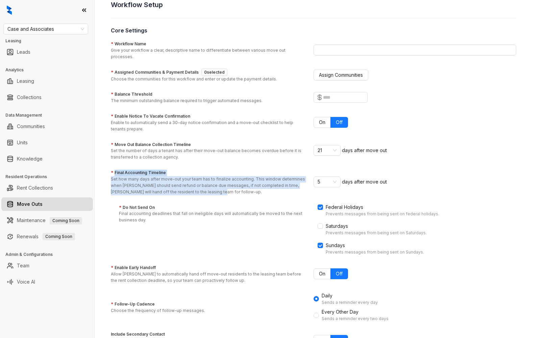
click at [199, 186] on div "* Final Accounting Timeline Set how many days after move-out your team has to f…" at bounding box center [212, 182] width 203 height 25
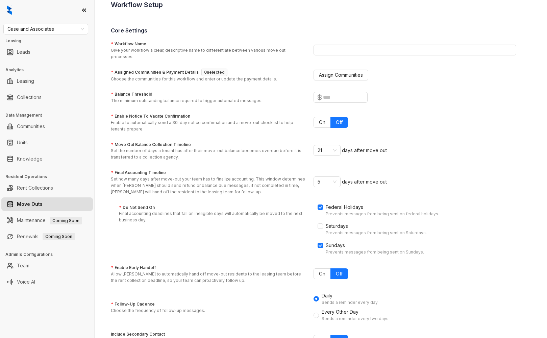
click at [211, 185] on p "Set how many days after move-out your team has to finalize accounting. This win…" at bounding box center [208, 185] width 195 height 19
click at [317, 185] on input "* Final Accounting Timeline Set how many days after move-out your team has to f…" at bounding box center [323, 182] width 13 height 10
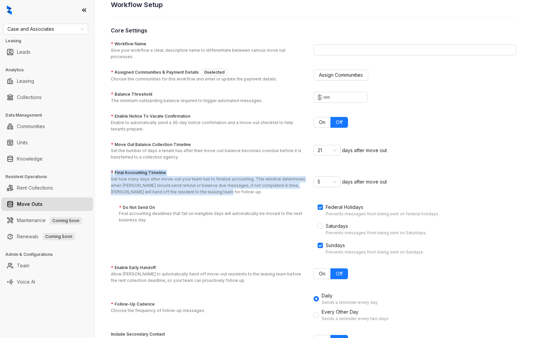
drag, startPoint x: 108, startPoint y: 164, endPoint x: 203, endPoint y: 183, distance: 96.2
click at [203, 183] on div "Home / Move Outs / New Move Outs Workflow New Move Outs Workflow Design and mod…" at bounding box center [321, 169] width 452 height 338
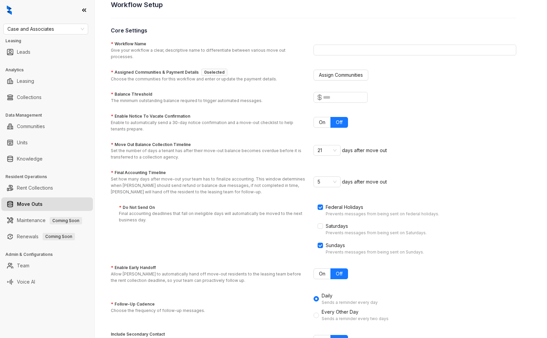
click at [233, 186] on p "Set how many days after move-out your team has to finalize accounting. This win…" at bounding box center [208, 185] width 195 height 19
click at [317, 186] on input "* Final Accounting Timeline Set how many days after move-out your team has to f…" at bounding box center [323, 182] width 13 height 10
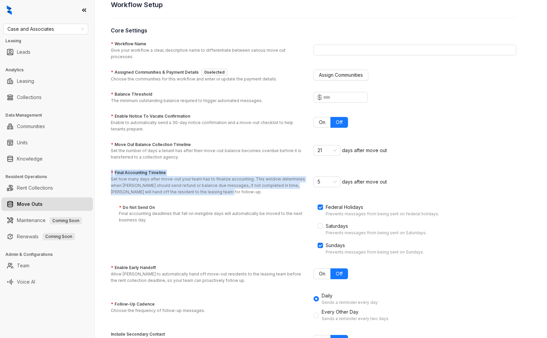
drag, startPoint x: 200, startPoint y: 184, endPoint x: 212, endPoint y: 182, distance: 12.7
click at [108, 166] on div "Home / Move Outs / New Move Outs Workflow New Move Outs Workflow Design and mod…" at bounding box center [321, 169] width 452 height 338
click at [212, 182] on p "Set how many days after move-out your team has to finalize accounting. This win…" at bounding box center [208, 185] width 195 height 19
click at [317, 182] on input "* Final Accounting Timeline Set how many days after move-out your team has to f…" at bounding box center [323, 182] width 13 height 10
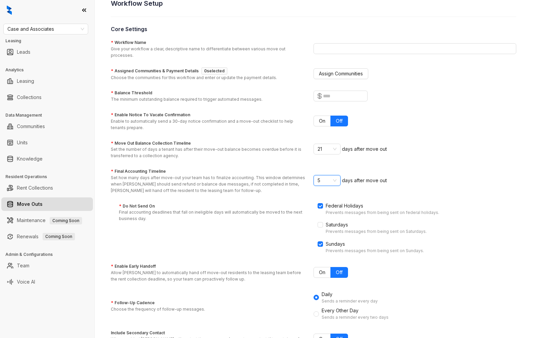
scroll to position [104, 0]
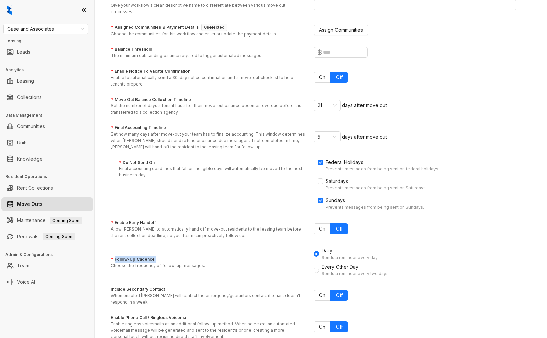
drag, startPoint x: 113, startPoint y: 251, endPoint x: 174, endPoint y: 254, distance: 60.2
click at [174, 256] on div "* Follow-Up Cadence Choose the frequency of follow-up messages." at bounding box center [162, 262] width 102 height 13
click at [226, 247] on div "* Follow-Up Cadence Choose the frequency of follow-up messages. Daily Sends a r…" at bounding box center [313, 262] width 405 height 30
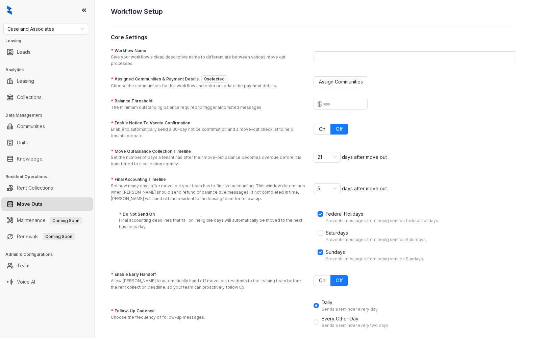
scroll to position [0, 0]
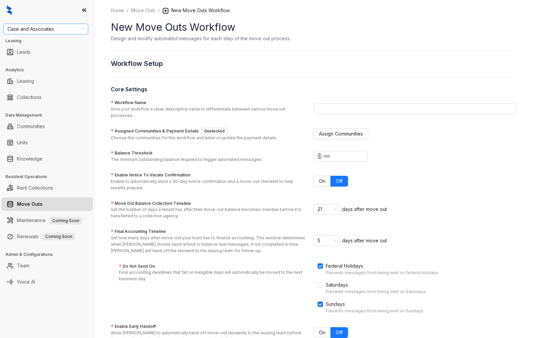
click at [65, 27] on span "Case and Associates" at bounding box center [45, 29] width 77 height 10
type input "***"
click at [62, 41] on div "Haus Group" at bounding box center [46, 42] width 74 height 7
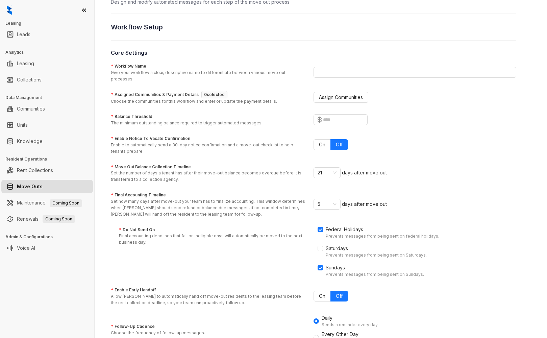
scroll to position [41, 0]
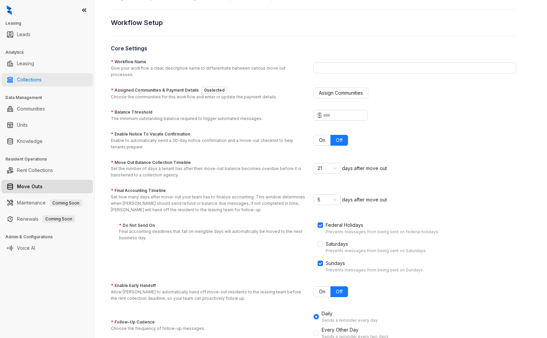
click at [32, 77] on link "Collections" at bounding box center [29, 80] width 25 height 14
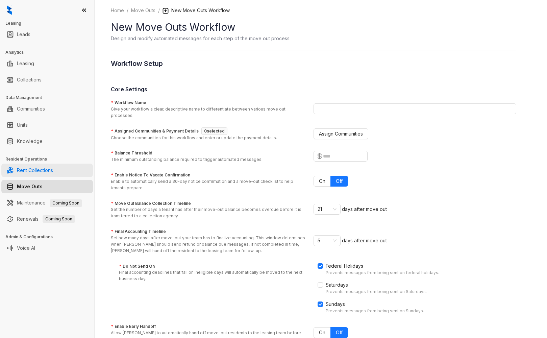
click at [29, 170] on link "Rent Collections" at bounding box center [35, 170] width 36 height 14
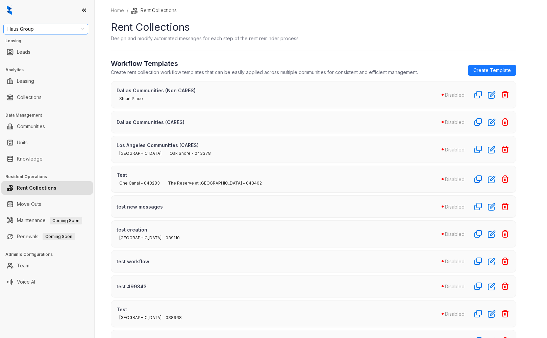
click at [28, 31] on span "Haus Group" at bounding box center [45, 29] width 77 height 10
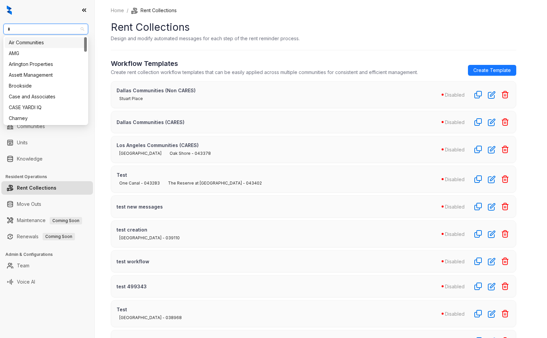
type input "**"
click at [29, 42] on div "Case and Associates" at bounding box center [46, 42] width 74 height 7
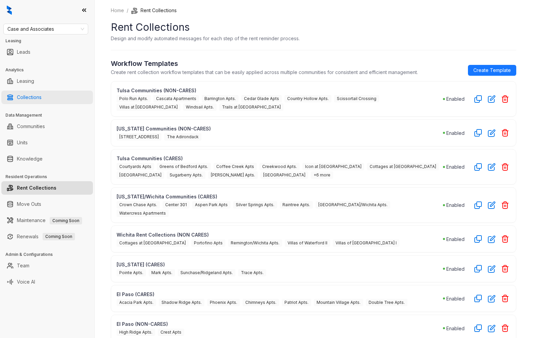
click at [29, 96] on link "Collections" at bounding box center [29, 98] width 25 height 14
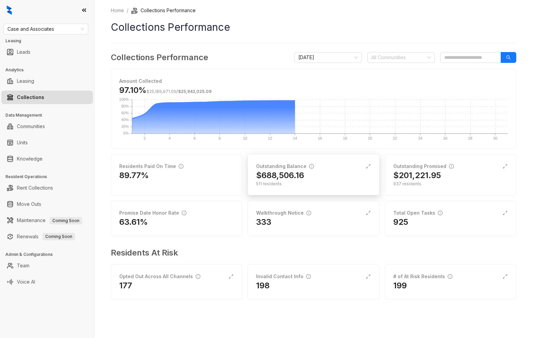
click at [300, 184] on div "511 residents" at bounding box center [313, 184] width 114 height 6
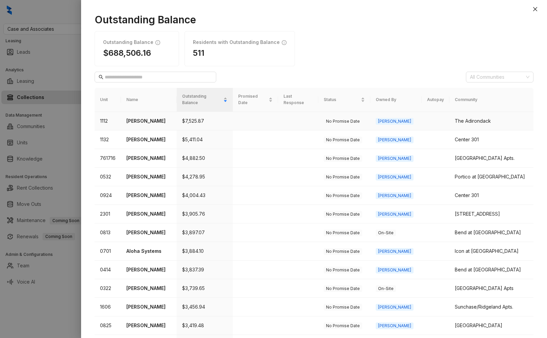
click at [161, 117] on p "[PERSON_NAME]" at bounding box center [148, 120] width 45 height 7
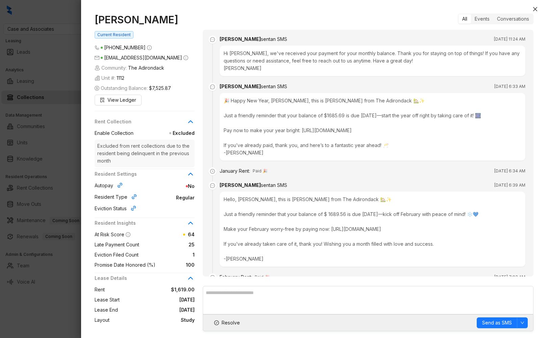
scroll to position [2367, 0]
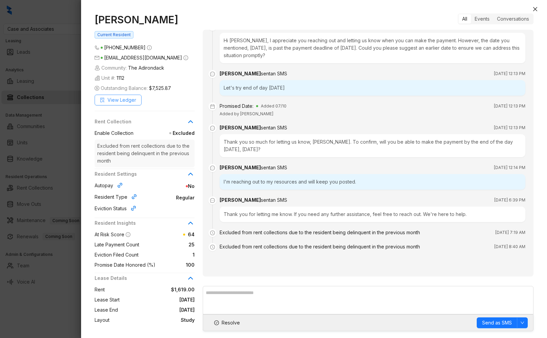
click at [131, 101] on span "View Ledger" at bounding box center [121, 99] width 29 height 7
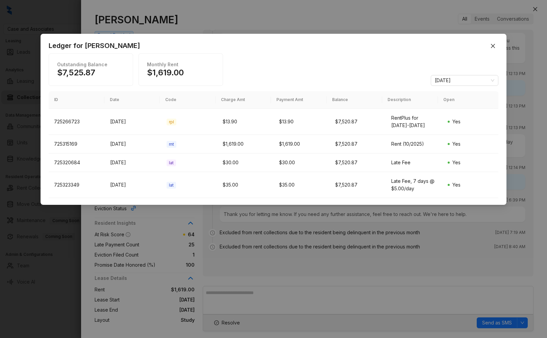
click at [59, 72] on h1 "$7,525.87" at bounding box center [91, 73] width 68 height 10
drag, startPoint x: 56, startPoint y: 73, endPoint x: 111, endPoint y: 74, distance: 55.4
click at [111, 74] on div "Outstanding Balance $7,525.87" at bounding box center [91, 69] width 84 height 32
click at [82, 73] on h1 "$7,525.87" at bounding box center [91, 73] width 68 height 10
drag, startPoint x: 58, startPoint y: 64, endPoint x: 109, endPoint y: 67, distance: 50.8
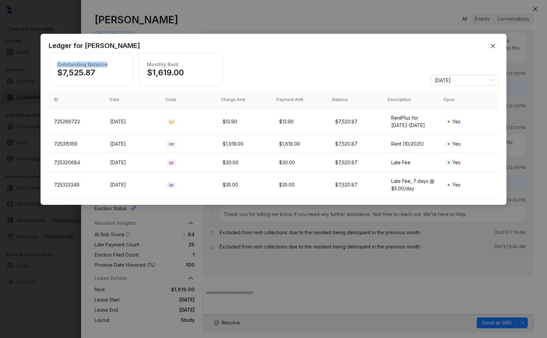
click at [109, 67] on h1 "Outstanding Balance" at bounding box center [90, 65] width 66 height 6
click at [85, 73] on h1 "$7,525.87" at bounding box center [91, 73] width 68 height 10
click at [77, 73] on h1 "$7,525.87" at bounding box center [91, 73] width 68 height 10
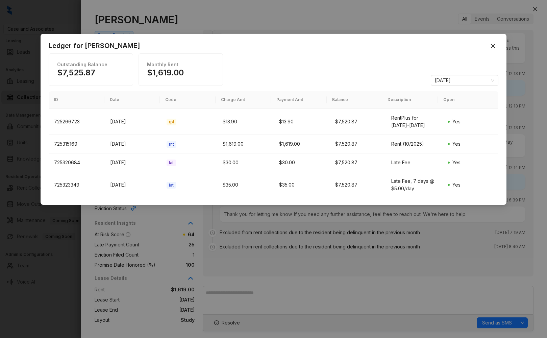
click at [78, 69] on h1 "$7,525.87" at bounding box center [91, 73] width 68 height 10
click at [78, 73] on h1 "$7,525.87" at bounding box center [91, 73] width 68 height 10
click at [65, 77] on h1 "$7,525.87" at bounding box center [91, 73] width 68 height 10
click at [80, 248] on div "Ledger for [PERSON_NAME] Outstanding Balance $7,525.87 Monthly Rent $1,619.00 […" at bounding box center [273, 169] width 547 height 338
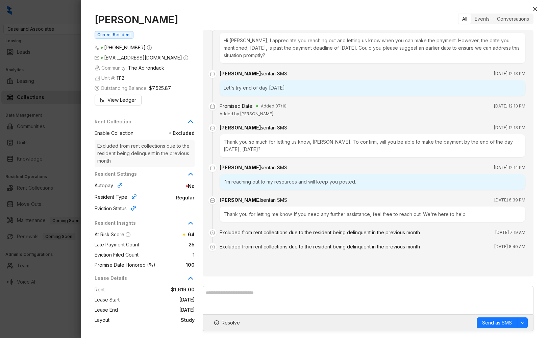
click at [36, 241] on div at bounding box center [273, 169] width 547 height 338
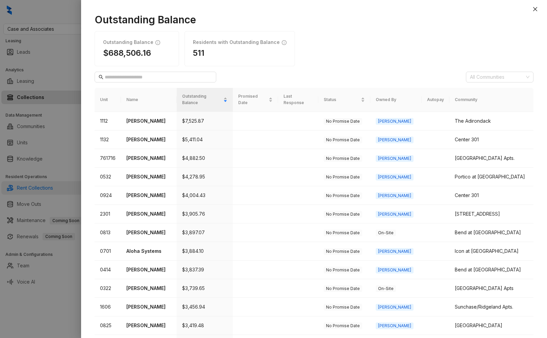
click at [69, 188] on div at bounding box center [273, 169] width 547 height 338
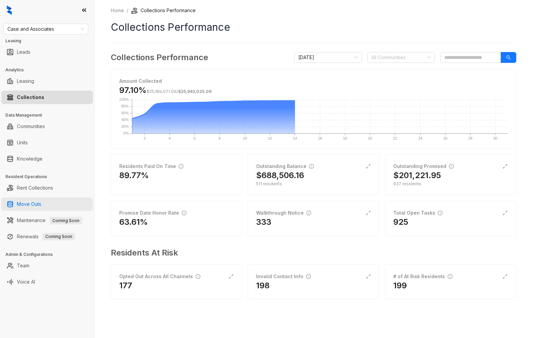
click at [26, 203] on link "Move Outs" at bounding box center [29, 204] width 24 height 14
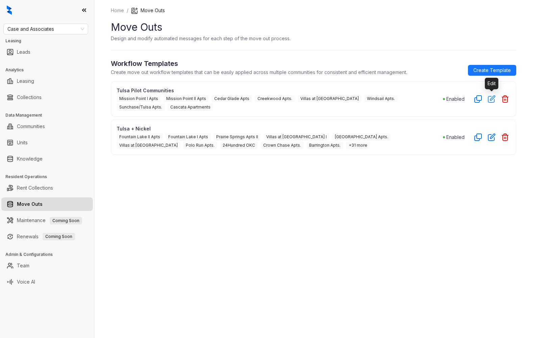
click at [491, 103] on button "button" at bounding box center [491, 99] width 11 height 11
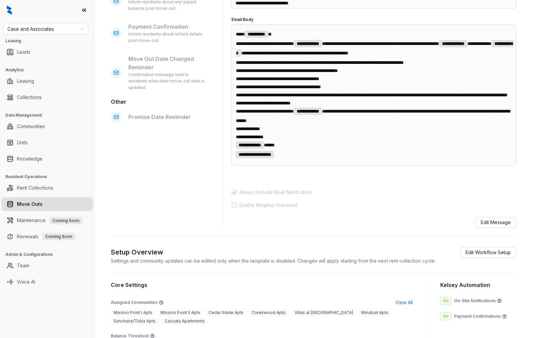
scroll to position [311, 0]
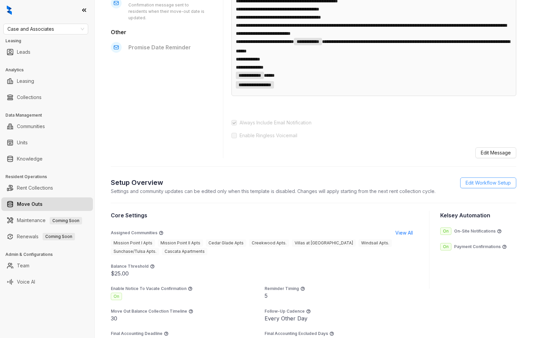
click at [498, 186] on span "Edit Workflow Setup" at bounding box center [487, 182] width 45 height 7
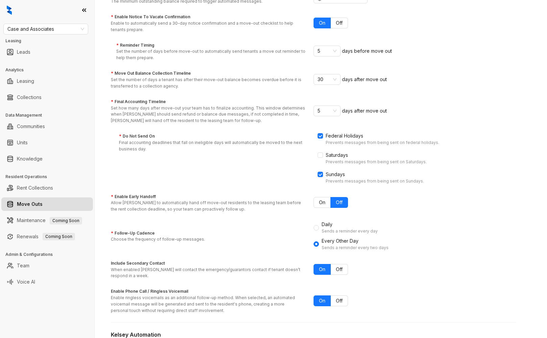
scroll to position [147, 0]
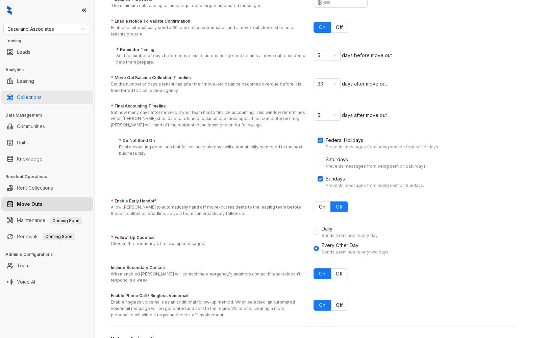
click at [27, 100] on link "Collections" at bounding box center [29, 98] width 25 height 14
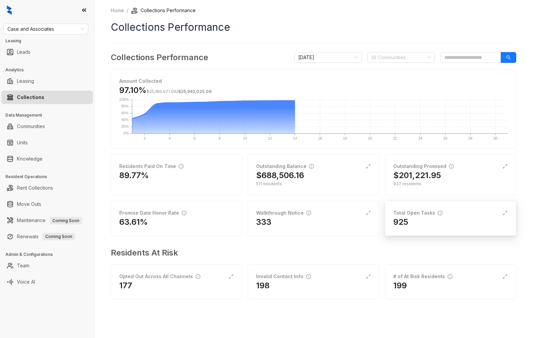
click at [416, 207] on div "Total Open Tasks 925" at bounding box center [450, 218] width 131 height 35
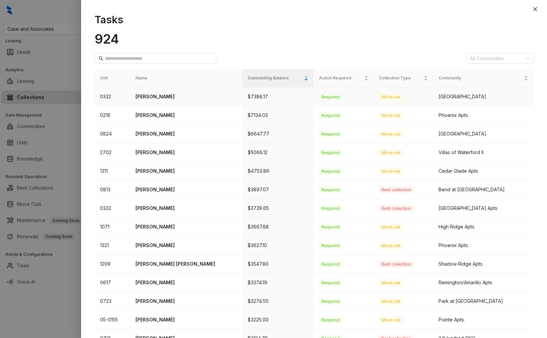
click at [151, 98] on p "[PERSON_NAME]" at bounding box center [185, 96] width 101 height 7
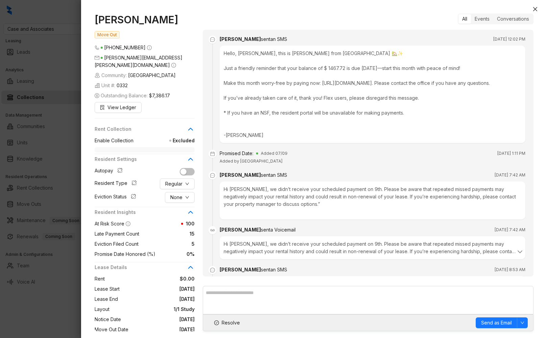
scroll to position [3177, 0]
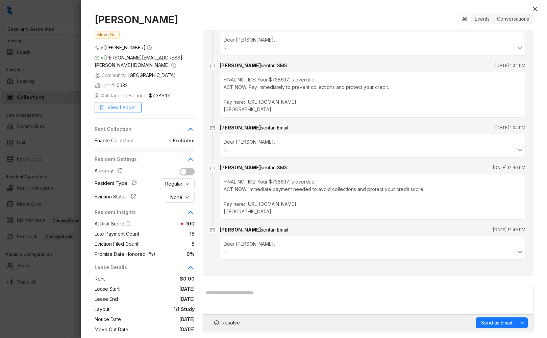
click at [108, 104] on span "View Ledger" at bounding box center [121, 107] width 29 height 7
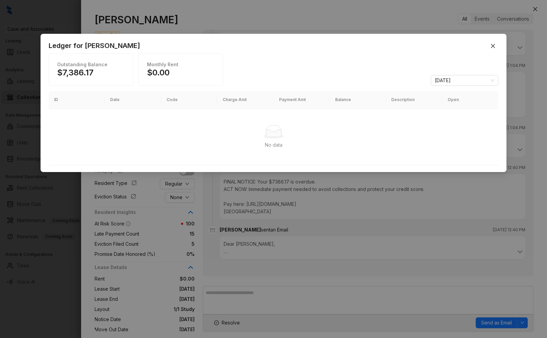
click at [260, 209] on div "Ledger for [PERSON_NAME] Outstanding Balance $7,386.17 Monthly Rent $0.00 [DATE…" at bounding box center [273, 169] width 547 height 338
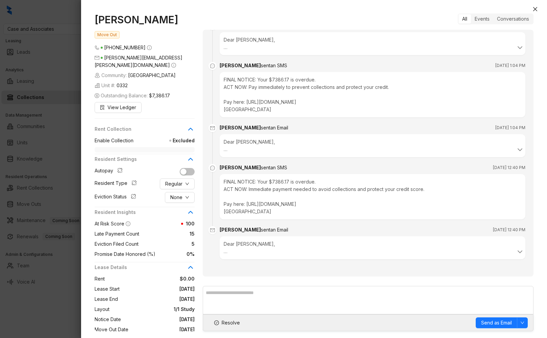
click at [50, 140] on div at bounding box center [273, 169] width 547 height 338
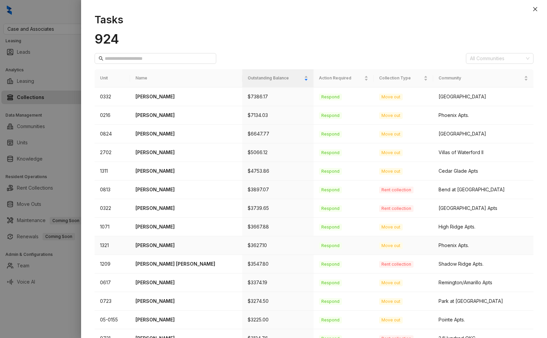
click at [171, 249] on p "[PERSON_NAME]" at bounding box center [185, 244] width 101 height 7
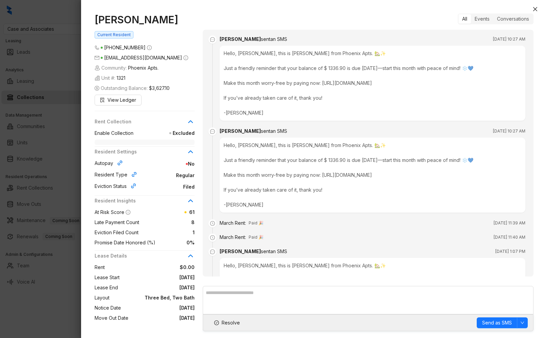
scroll to position [4783, 0]
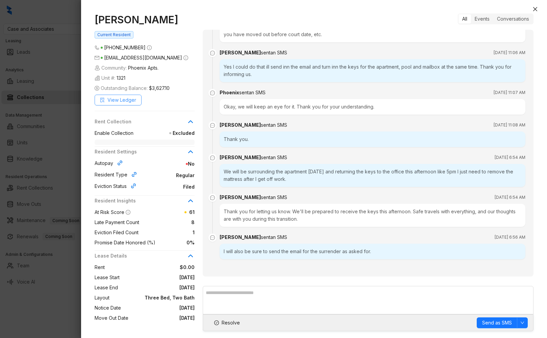
click at [123, 104] on span "View Ledger" at bounding box center [121, 99] width 29 height 7
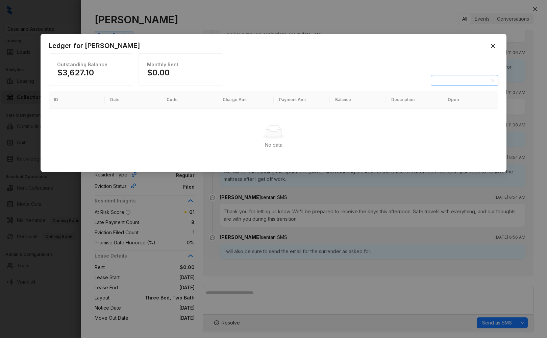
click at [457, 80] on span "[DATE]" at bounding box center [464, 80] width 59 height 10
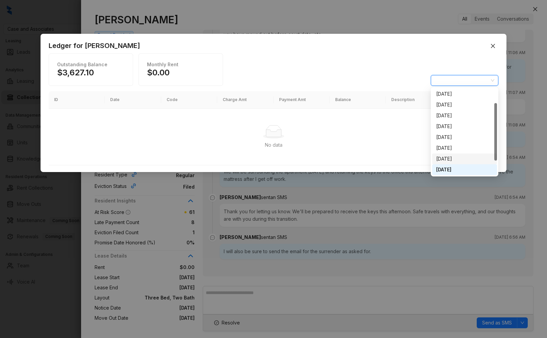
click at [454, 155] on div "[DATE]" at bounding box center [464, 158] width 57 height 7
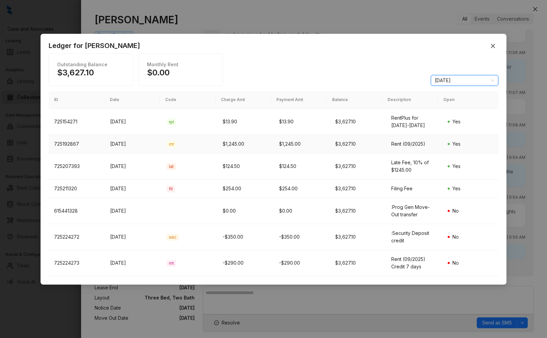
click at [171, 144] on span "rnt" at bounding box center [171, 144] width 10 height 7
click at [178, 144] on div "rnt" at bounding box center [188, 143] width 45 height 7
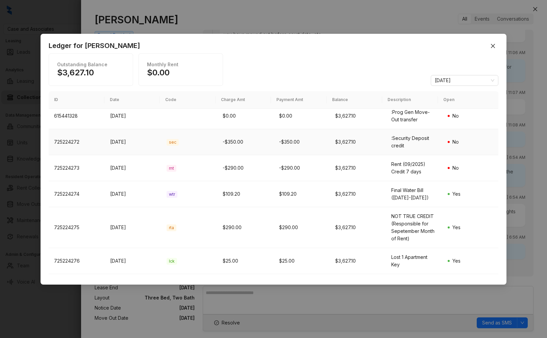
scroll to position [40, 0]
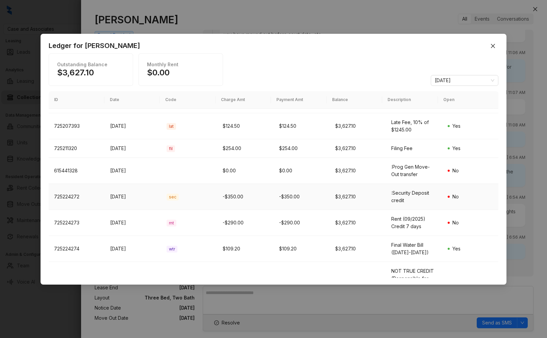
click at [172, 196] on span "sec" at bounding box center [172, 197] width 12 height 7
click at [171, 203] on td "sec" at bounding box center [189, 197] width 56 height 26
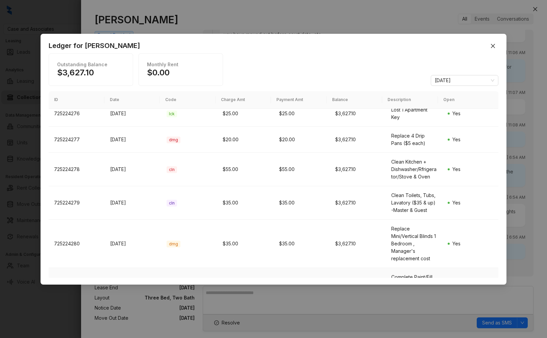
scroll to position [299, 0]
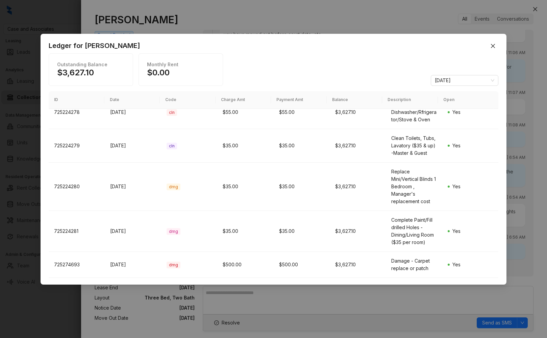
click at [522, 201] on div "Ledger for [PERSON_NAME] Outstanding Balance $3,627.10 Monthly Rent $0.00 [DATE…" at bounding box center [273, 169] width 547 height 338
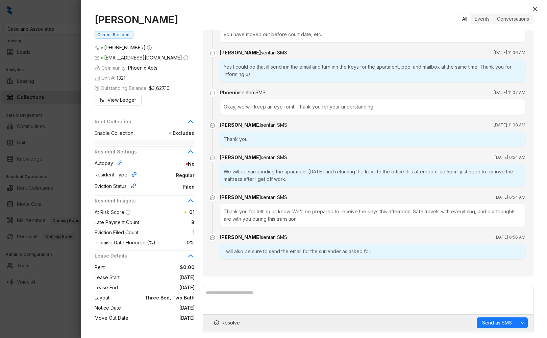
click at [52, 179] on div at bounding box center [273, 169] width 547 height 338
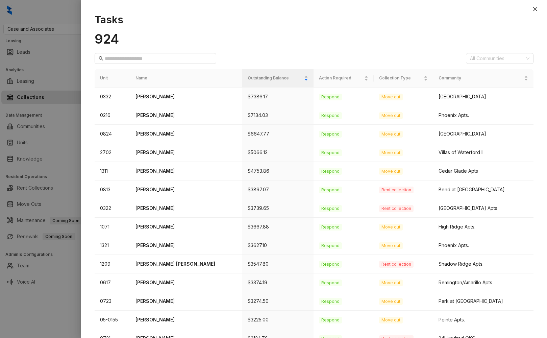
click at [50, 179] on div at bounding box center [273, 169] width 547 height 338
